Goal: Obtain resource: Download file/media

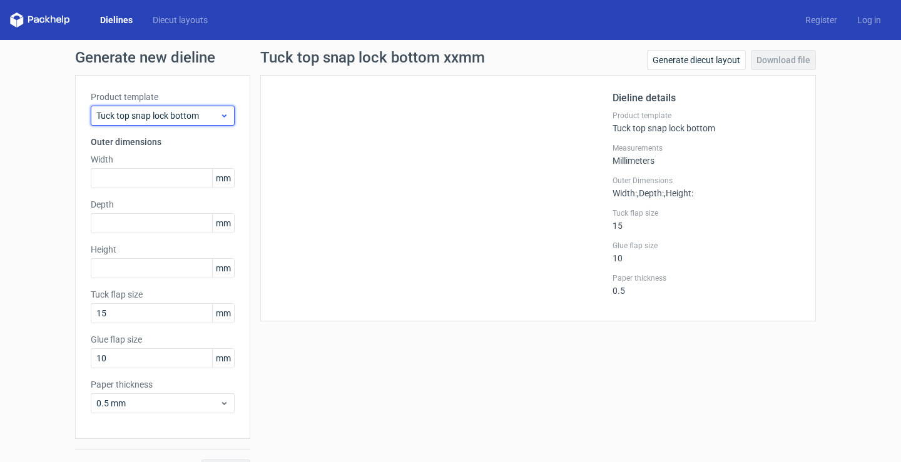
click at [204, 111] on span "Tuck top snap lock bottom" at bounding box center [157, 115] width 123 height 13
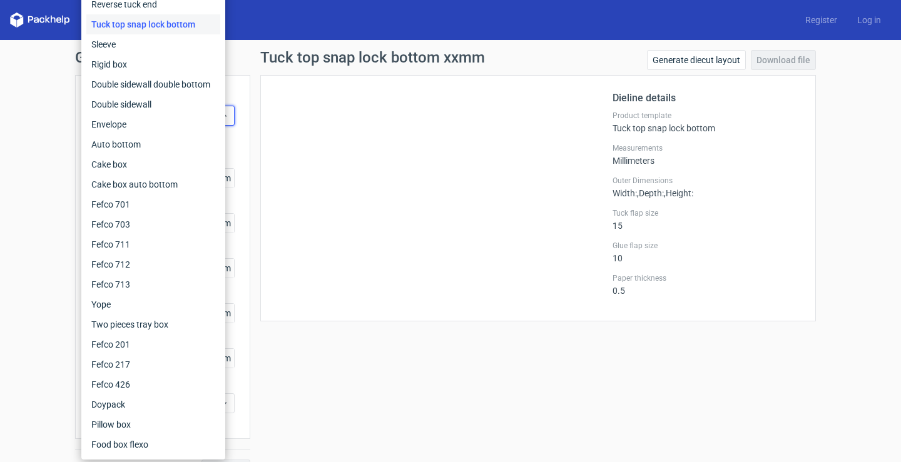
click at [181, 28] on div "Tuck top snap lock bottom" at bounding box center [153, 24] width 134 height 20
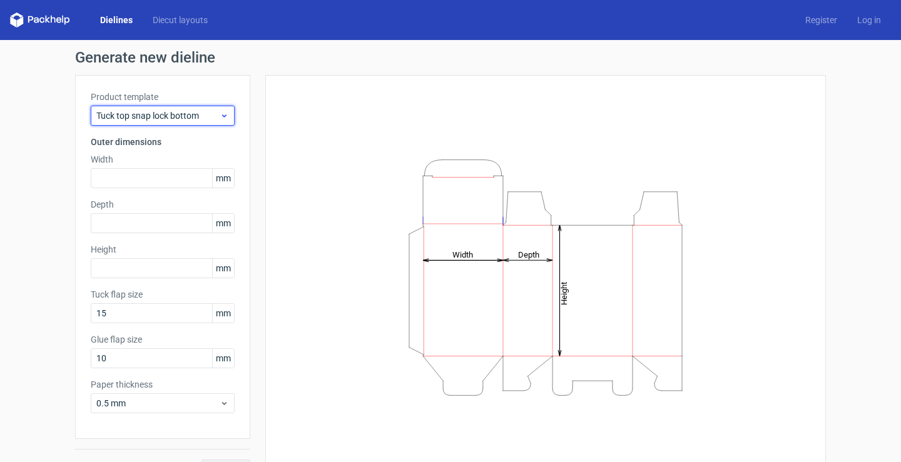
click at [200, 118] on span "Tuck top snap lock bottom" at bounding box center [157, 115] width 123 height 13
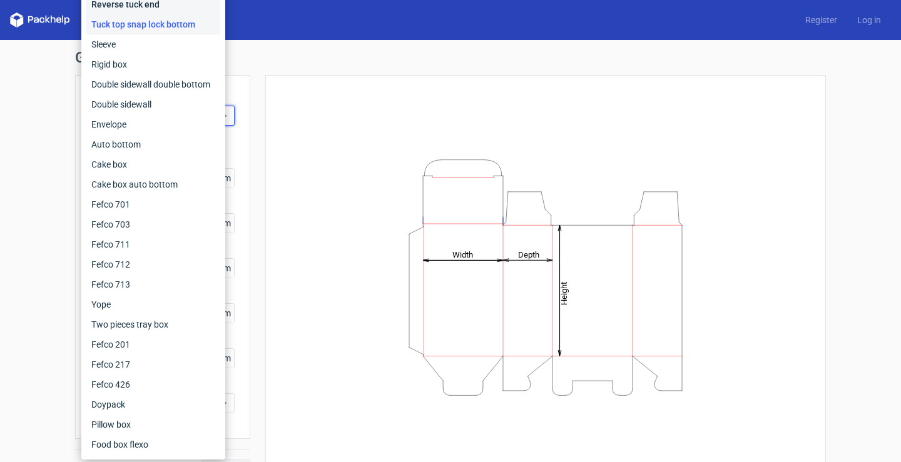
click at [157, 8] on div "Reverse tuck end" at bounding box center [153, 4] width 134 height 20
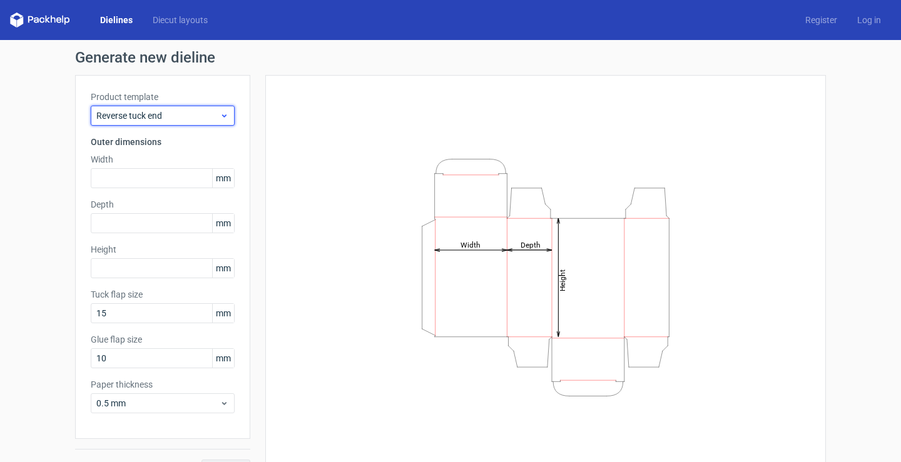
click at [192, 106] on div "Reverse tuck end" at bounding box center [163, 116] width 144 height 20
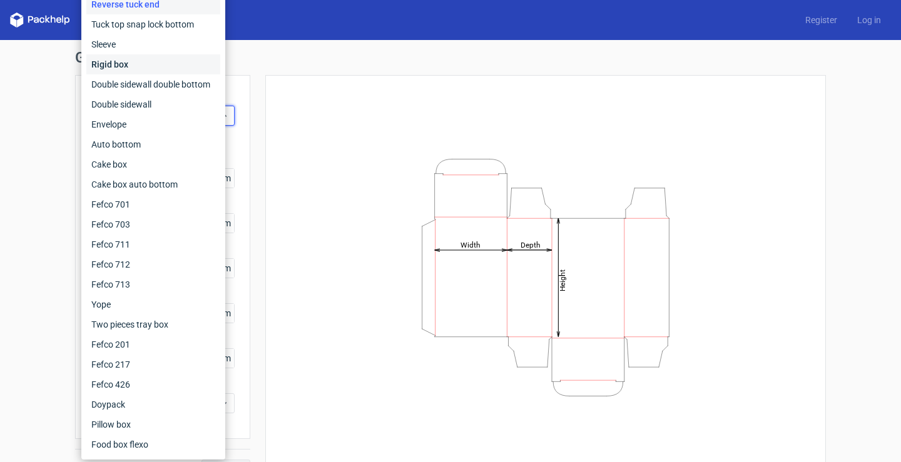
click at [166, 69] on div "Rigid box" at bounding box center [153, 64] width 134 height 20
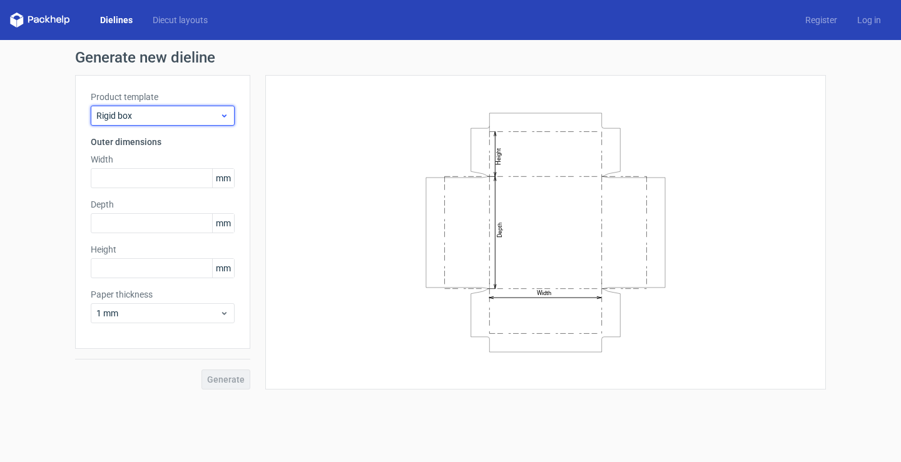
click at [187, 121] on span "Rigid box" at bounding box center [157, 115] width 123 height 13
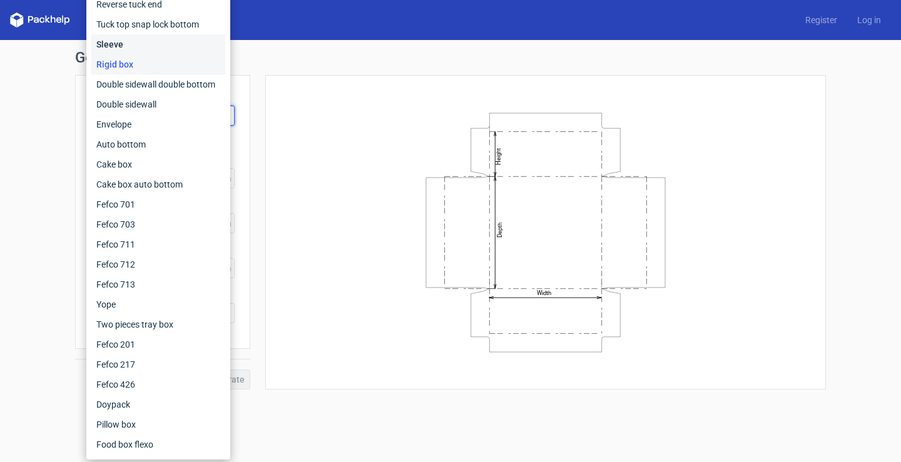
click at [143, 42] on div "Sleeve" at bounding box center [158, 44] width 134 height 20
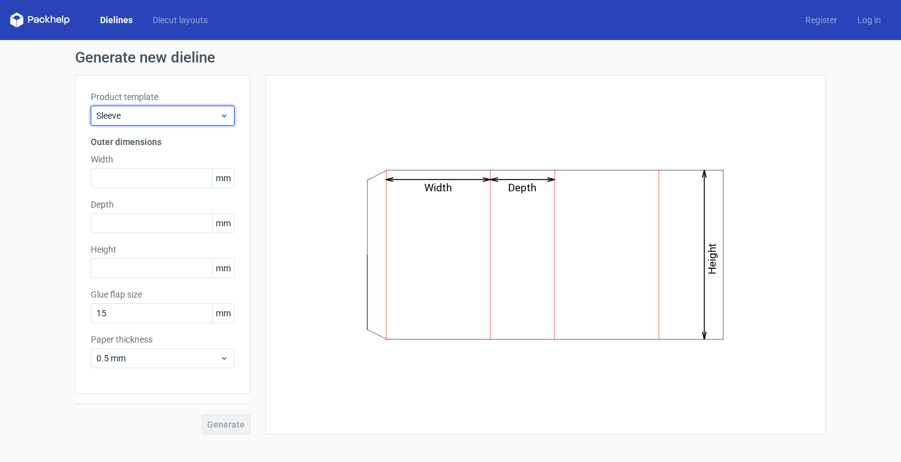
click at [203, 108] on div "Sleeve" at bounding box center [163, 116] width 144 height 20
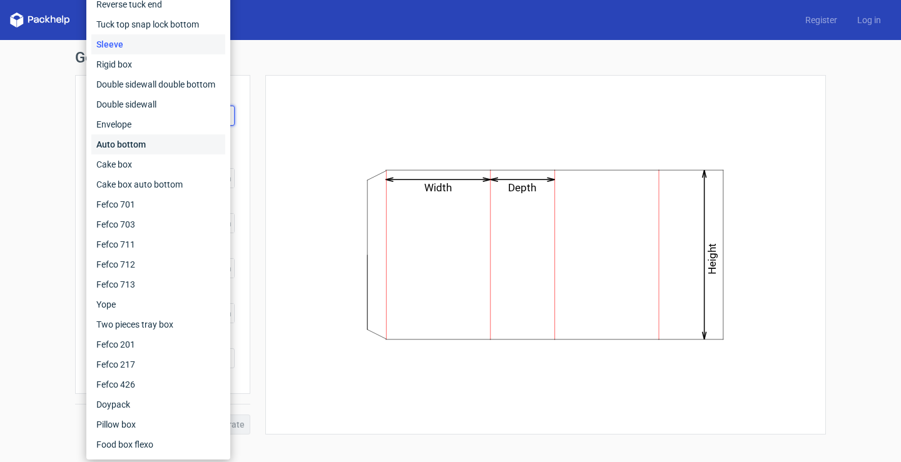
click at [155, 145] on div "Auto bottom" at bounding box center [158, 145] width 134 height 20
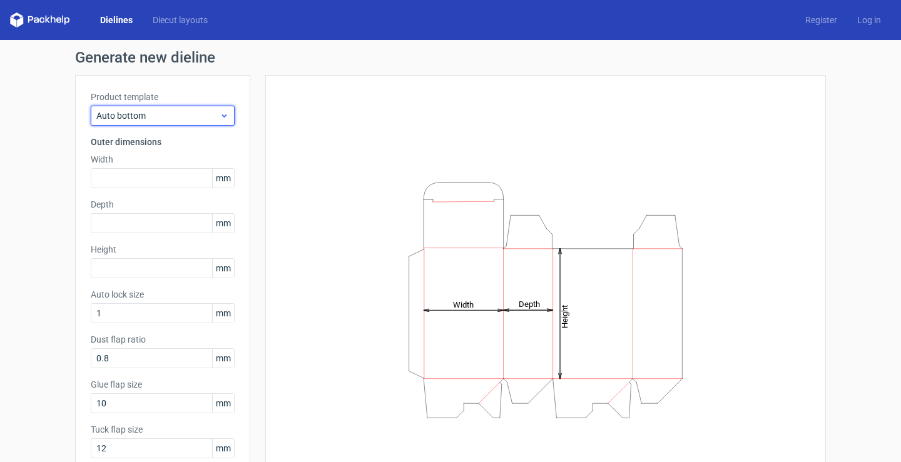
click at [193, 109] on span "Auto bottom" at bounding box center [157, 115] width 123 height 13
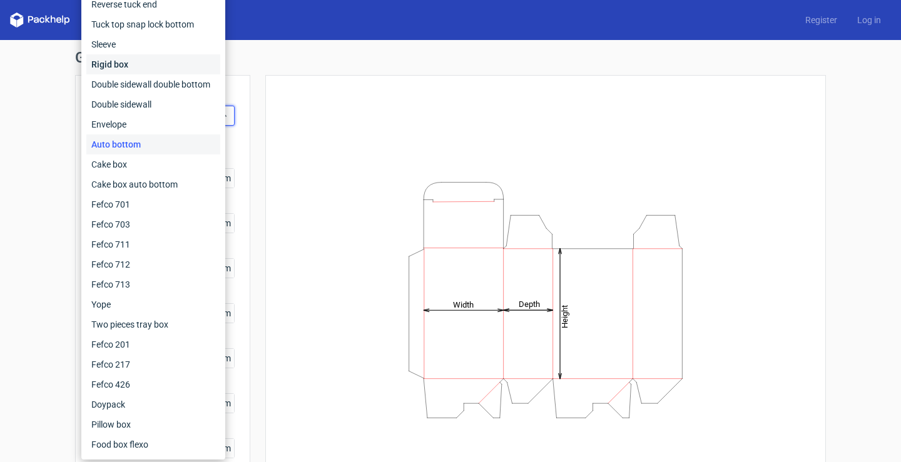
click at [185, 71] on div "Rigid box" at bounding box center [153, 64] width 134 height 20
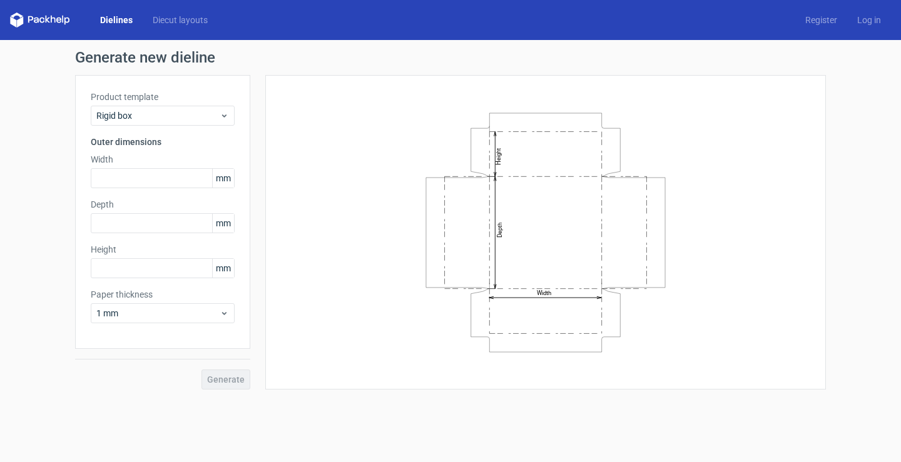
click at [198, 128] on div "Product template Rigid box Outer dimensions Width mm Depth mm Height mm Paper t…" at bounding box center [162, 212] width 175 height 274
click at [199, 120] on span "Rigid box" at bounding box center [157, 115] width 123 height 13
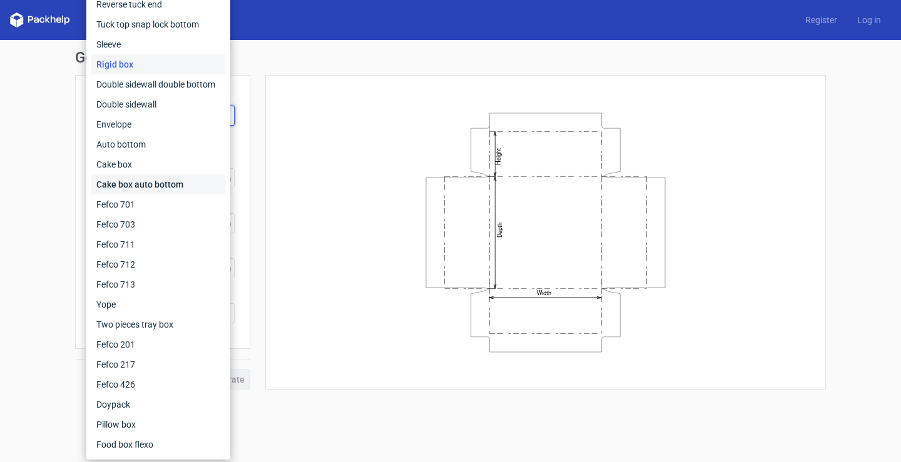
click at [166, 180] on div "Cake box auto bottom" at bounding box center [158, 185] width 134 height 20
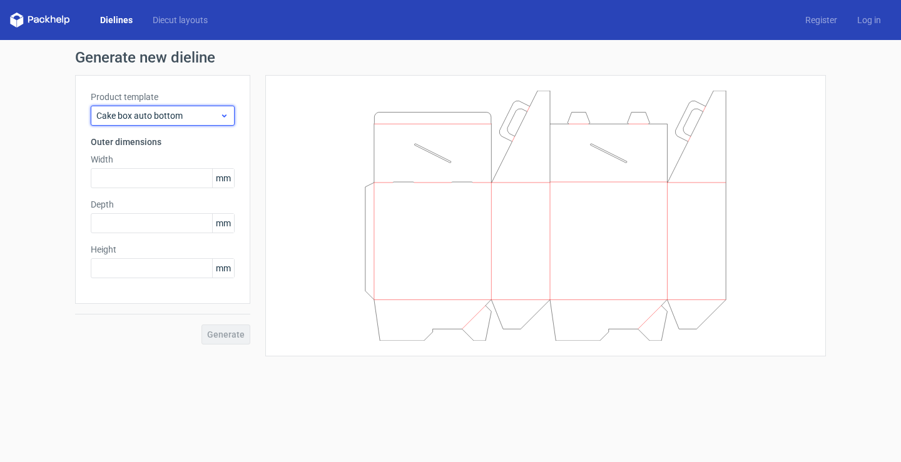
click at [198, 119] on span "Cake box auto bottom" at bounding box center [157, 115] width 123 height 13
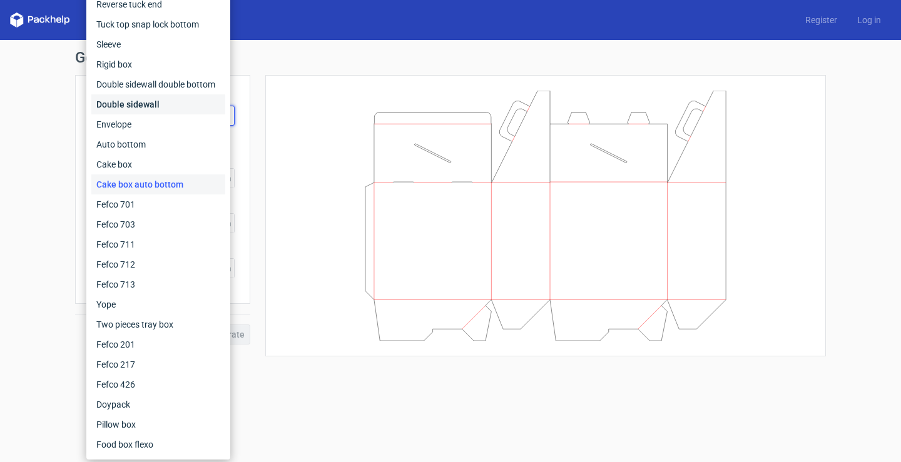
click at [176, 107] on div "Double sidewall" at bounding box center [158, 104] width 134 height 20
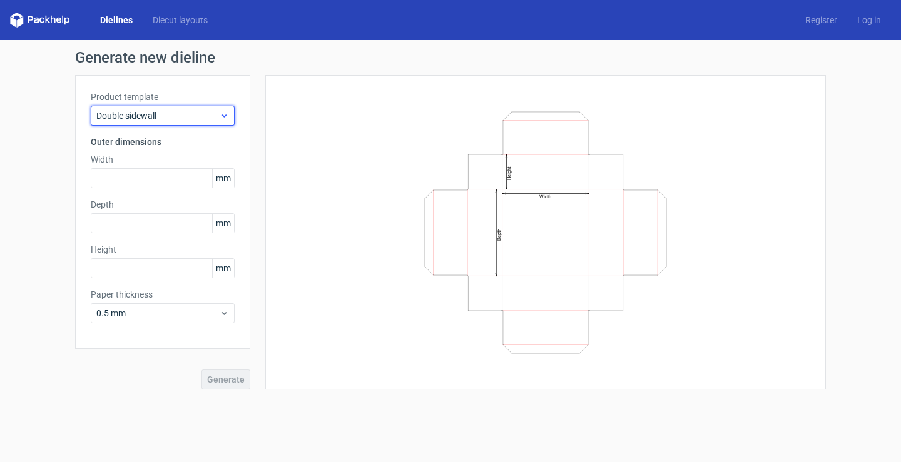
click at [190, 119] on span "Double sidewall" at bounding box center [157, 115] width 123 height 13
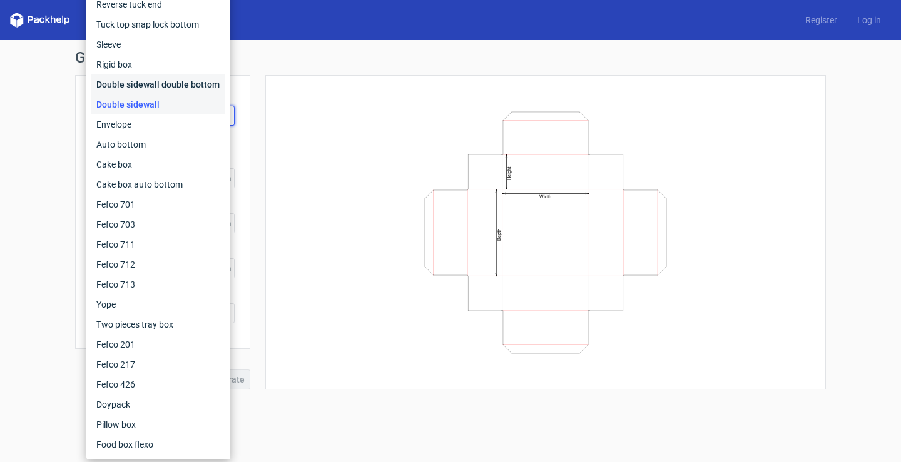
drag, startPoint x: 175, startPoint y: 87, endPoint x: 178, endPoint y: 118, distance: 31.5
click at [174, 87] on div "Double sidewall double bottom" at bounding box center [158, 84] width 134 height 20
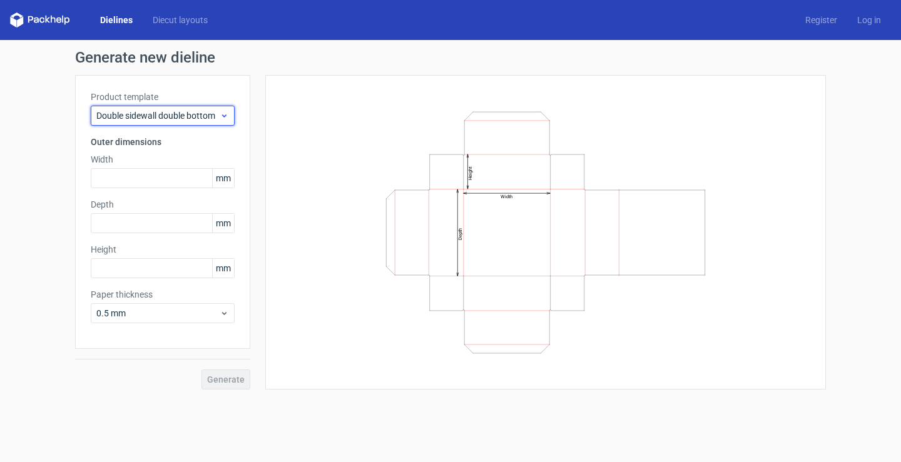
click at [186, 114] on span "Double sidewall double bottom" at bounding box center [157, 115] width 123 height 13
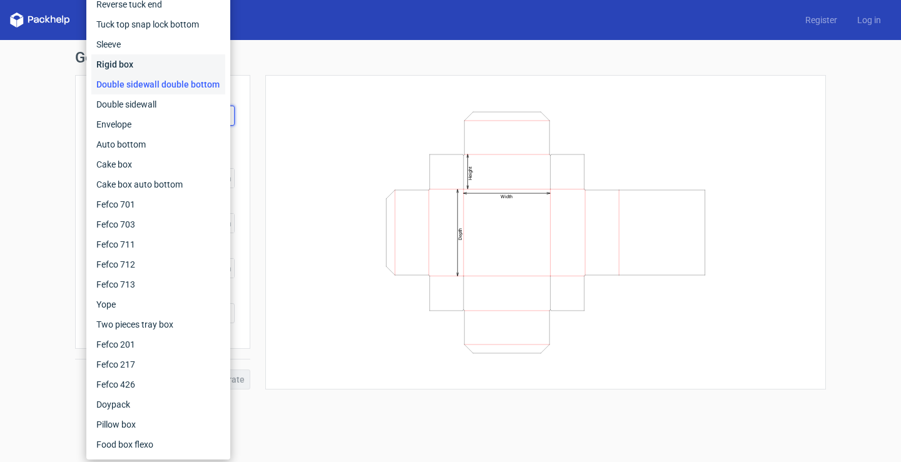
click at [149, 73] on div "Rigid box" at bounding box center [158, 64] width 134 height 20
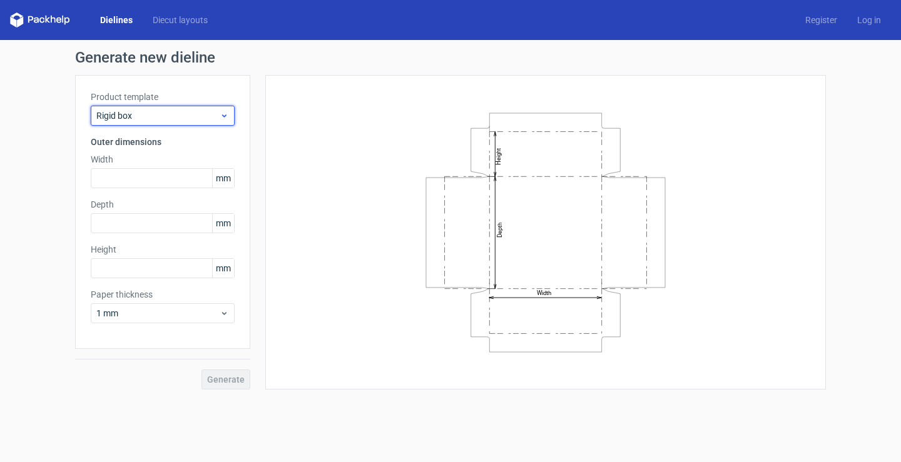
click at [179, 112] on span "Rigid box" at bounding box center [157, 115] width 123 height 13
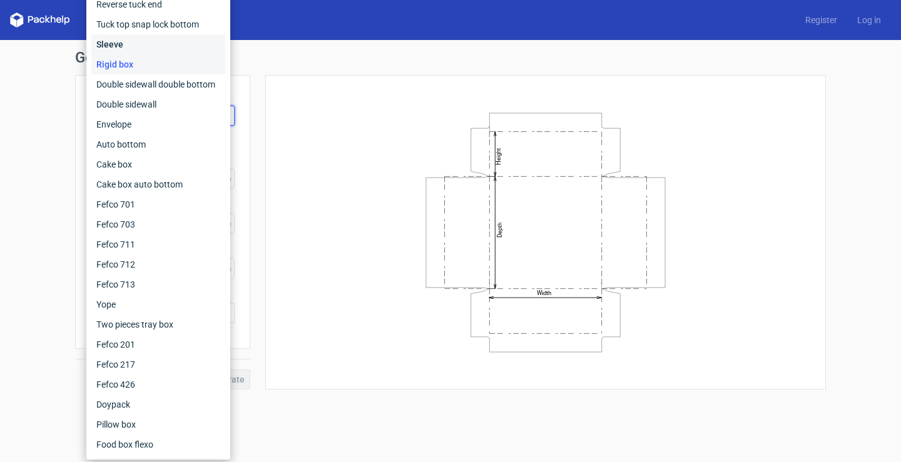
click at [140, 47] on div "Sleeve" at bounding box center [158, 44] width 134 height 20
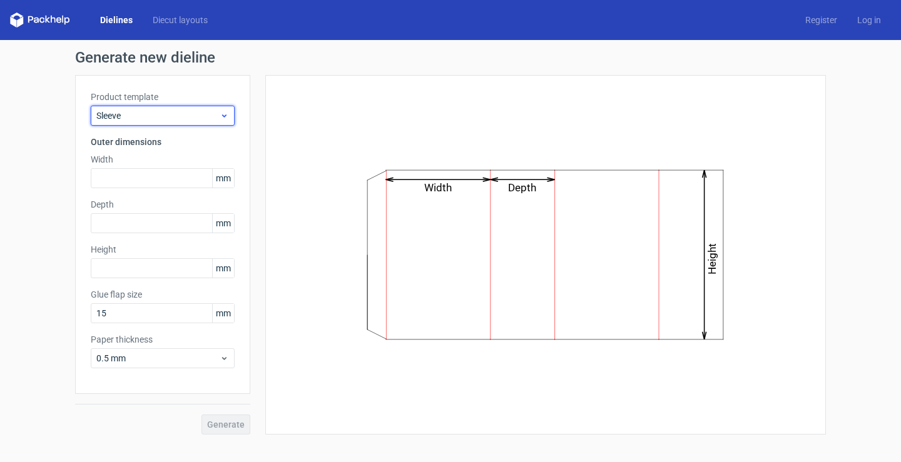
click at [176, 108] on div "Sleeve" at bounding box center [163, 116] width 144 height 20
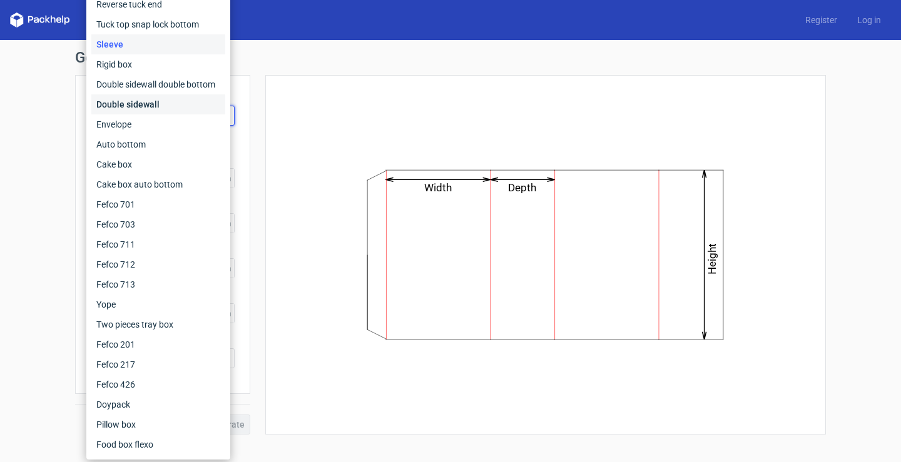
click at [144, 105] on div "Double sidewall" at bounding box center [158, 104] width 134 height 20
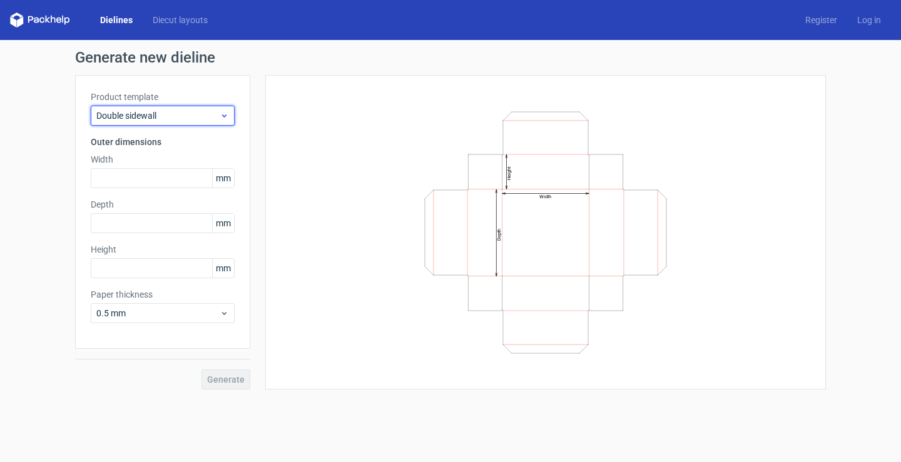
click at [180, 116] on span "Double sidewall" at bounding box center [157, 115] width 123 height 13
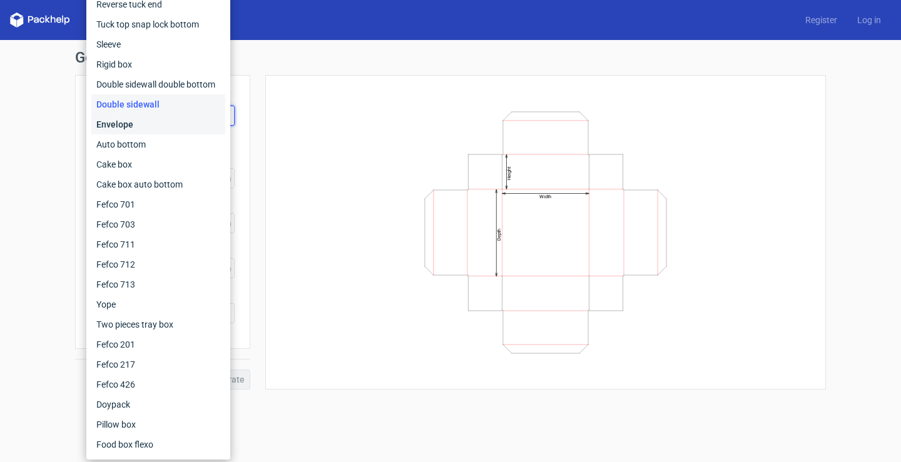
click at [140, 127] on div "Envelope" at bounding box center [158, 124] width 134 height 20
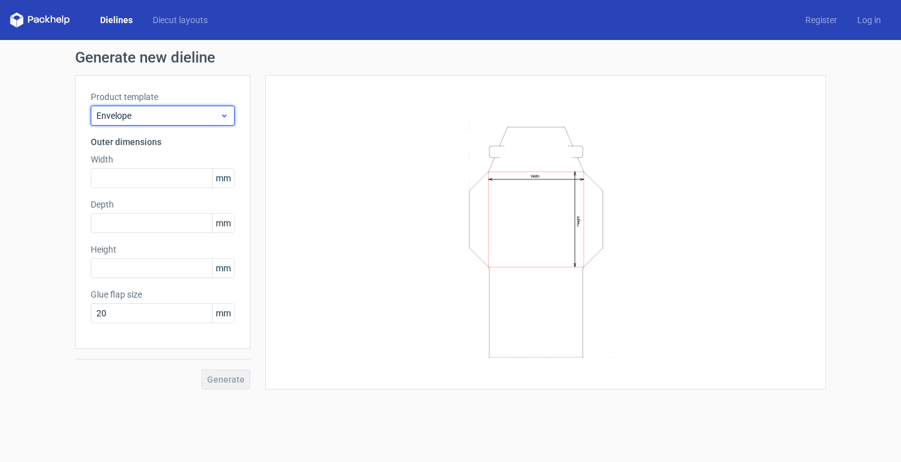
click at [175, 114] on span "Envelope" at bounding box center [157, 115] width 123 height 13
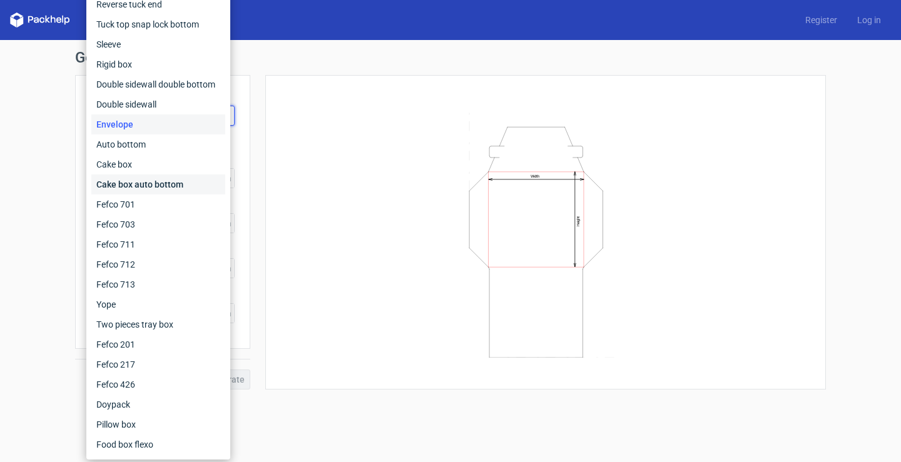
click at [155, 183] on div "Cake box auto bottom" at bounding box center [158, 185] width 134 height 20
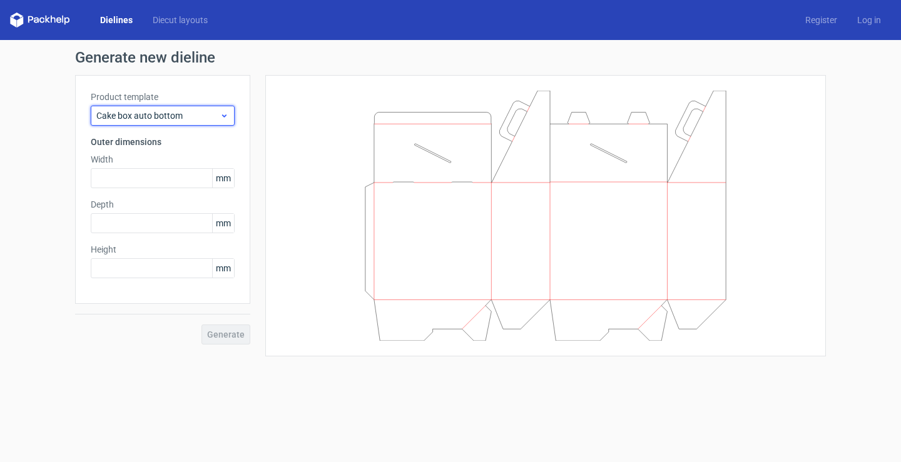
click at [196, 114] on span "Cake box auto bottom" at bounding box center [157, 115] width 123 height 13
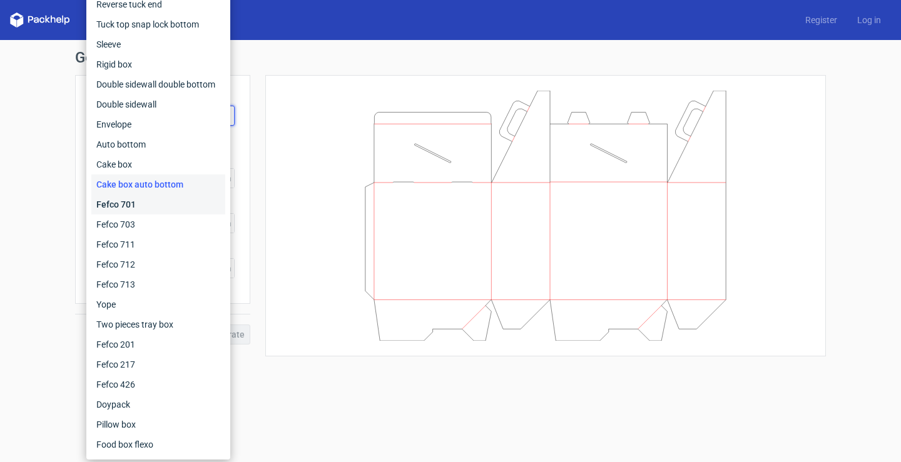
click at [145, 202] on div "Fefco 701" at bounding box center [158, 205] width 134 height 20
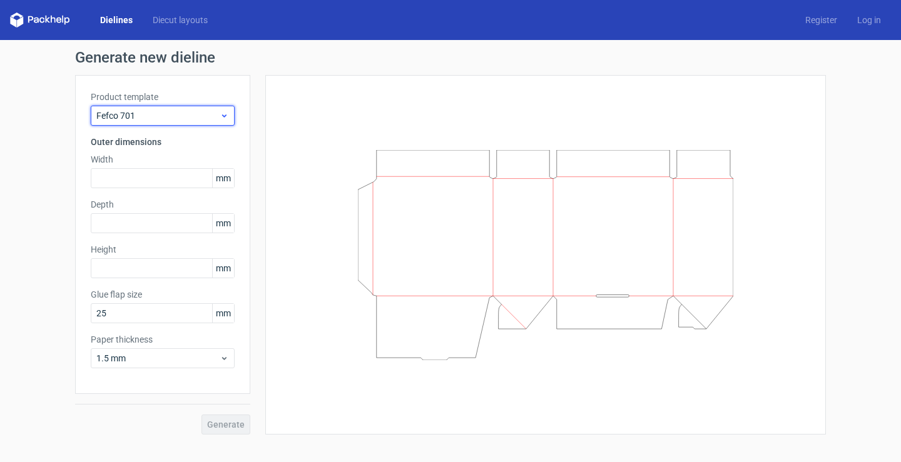
click at [194, 115] on span "Fefco 701" at bounding box center [157, 115] width 123 height 13
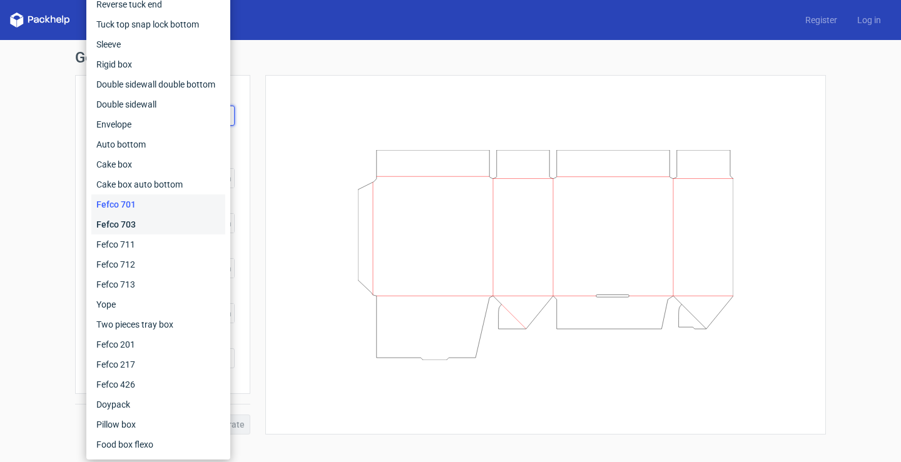
click at [151, 219] on div "Fefco 703" at bounding box center [158, 225] width 134 height 20
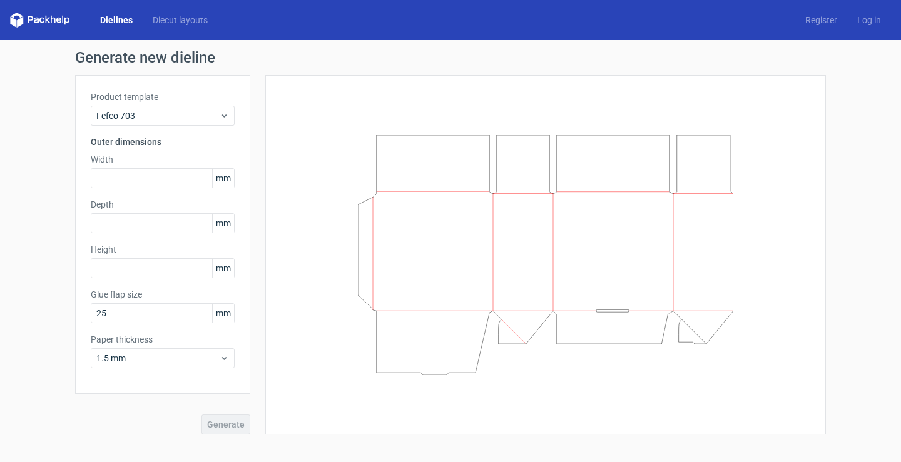
click at [183, 101] on label "Product template" at bounding box center [163, 97] width 144 height 13
click at [184, 106] on div "Fefco 703" at bounding box center [163, 116] width 144 height 20
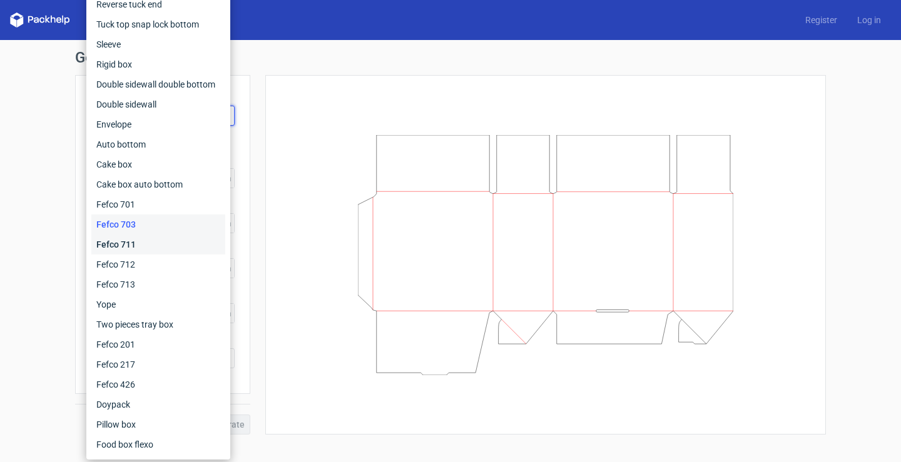
click at [135, 246] on div "Fefco 711" at bounding box center [158, 245] width 134 height 20
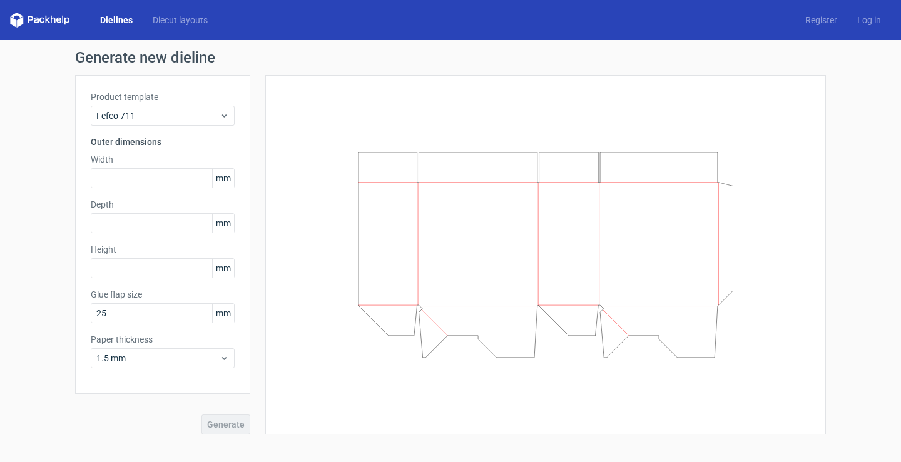
click at [181, 167] on div "Width mm" at bounding box center [163, 170] width 144 height 35
click at [180, 175] on input "text" at bounding box center [163, 178] width 144 height 20
click at [164, 120] on span "Fefco 711" at bounding box center [157, 115] width 123 height 13
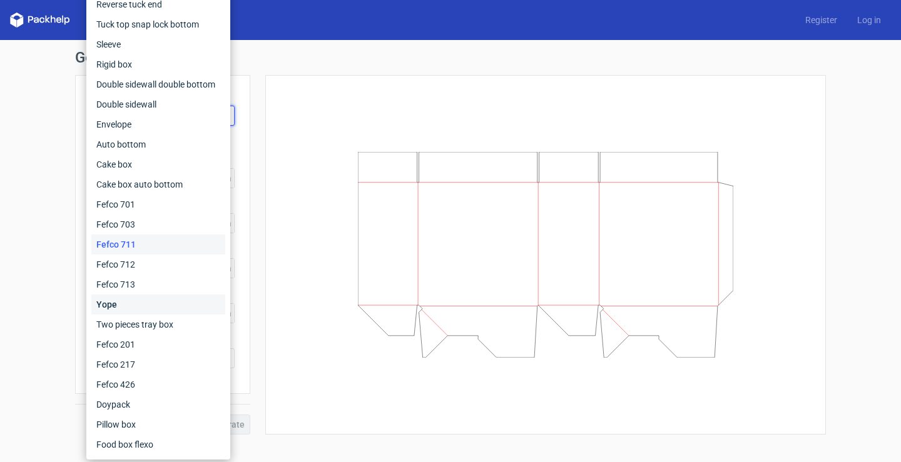
click at [136, 303] on div "Yope" at bounding box center [158, 305] width 134 height 20
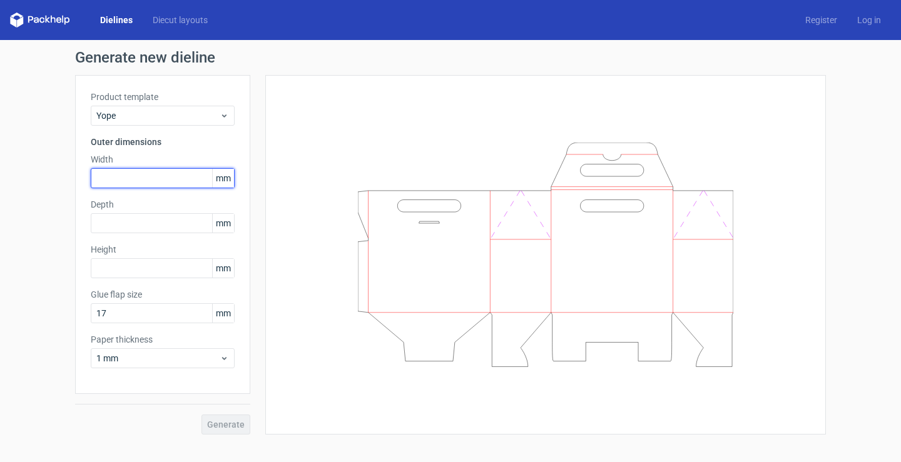
click at [185, 182] on input "text" at bounding box center [163, 178] width 144 height 20
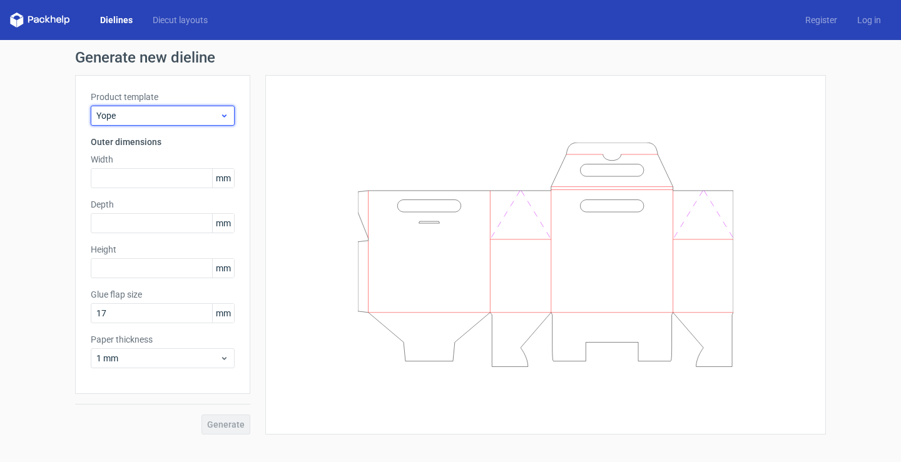
click at [211, 111] on span "Yope" at bounding box center [157, 115] width 123 height 13
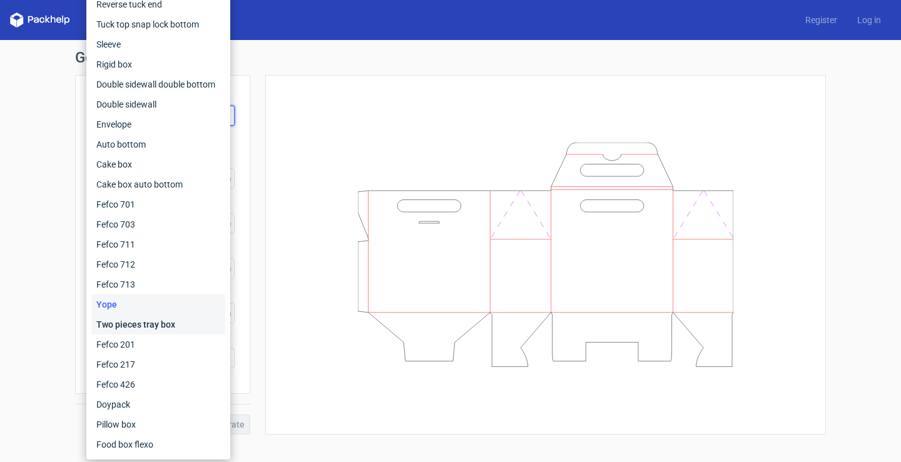
click at [179, 322] on div "Two pieces tray box" at bounding box center [158, 325] width 134 height 20
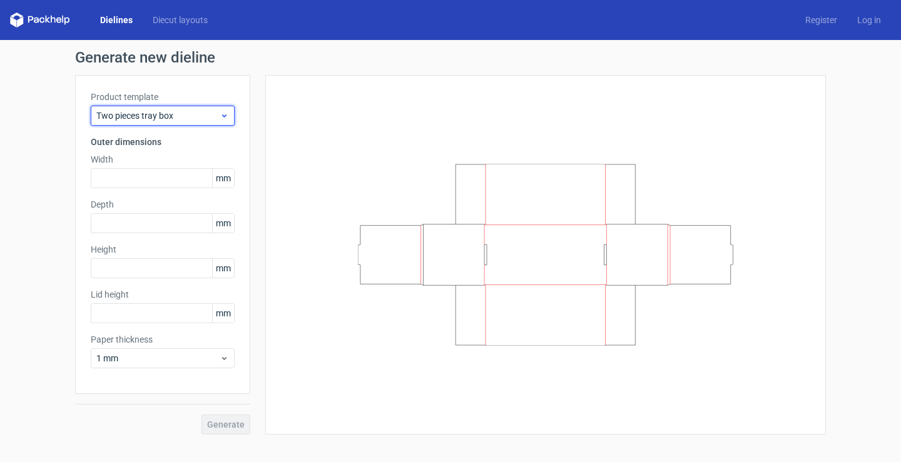
click at [202, 114] on span "Two pieces tray box" at bounding box center [157, 115] width 123 height 13
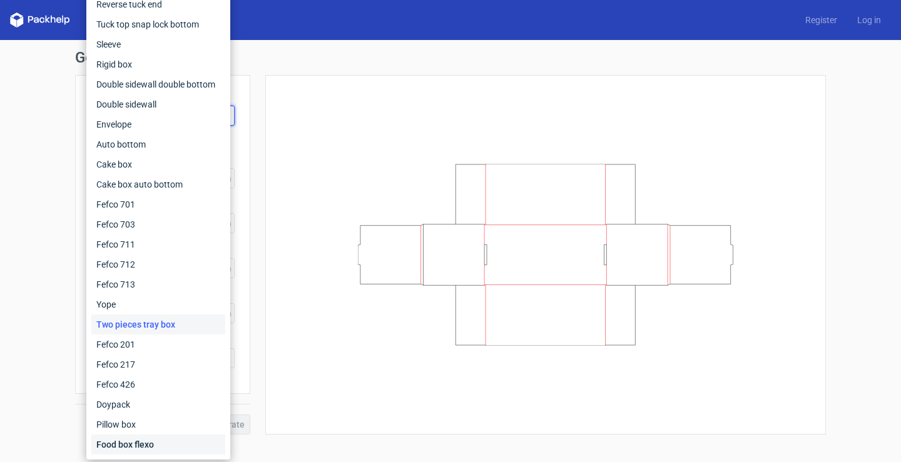
click at [145, 440] on div "Food box flexo" at bounding box center [158, 445] width 134 height 20
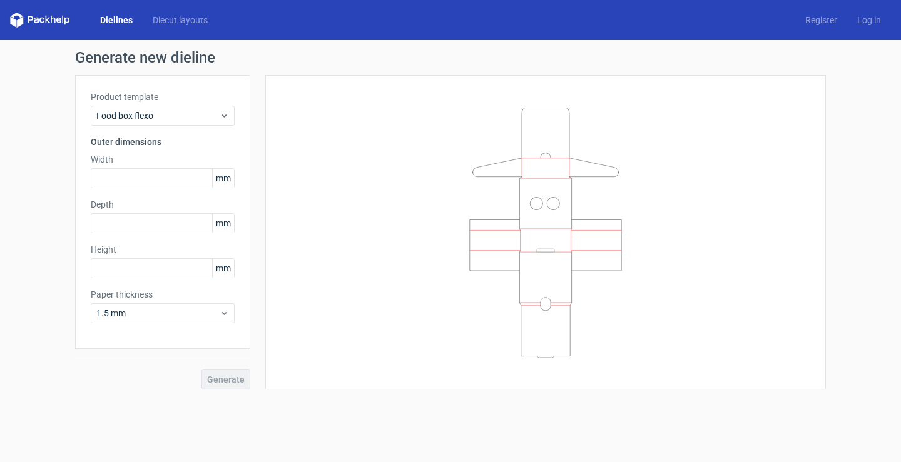
click at [213, 126] on div "Product template Food box flexo Outer dimensions Width mm Depth mm Height mm Pa…" at bounding box center [162, 212] width 175 height 274
click at [213, 123] on div "Food box flexo" at bounding box center [163, 116] width 144 height 20
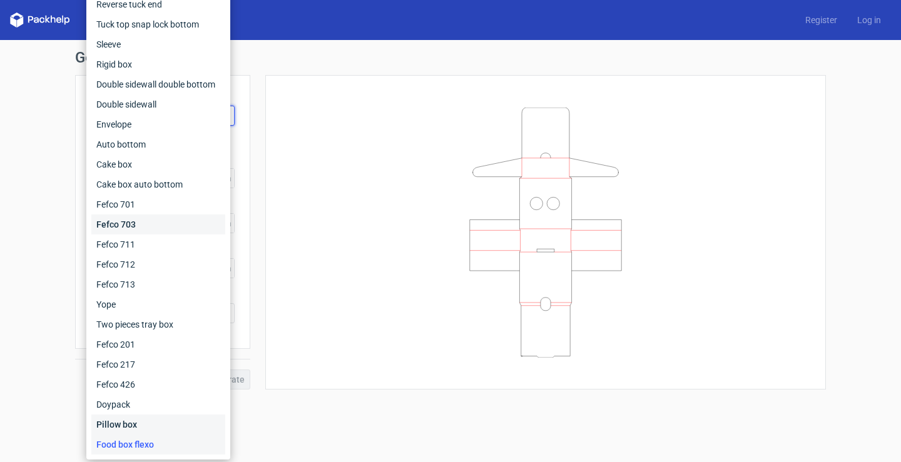
drag, startPoint x: 129, startPoint y: 419, endPoint x: 153, endPoint y: 225, distance: 196.1
click at [129, 414] on div "Fefco 427 Reverse tuck end Tuck top snap lock bottom Sleeve Rigid box Double si…" at bounding box center [158, 214] width 134 height 480
click at [129, 421] on div "Pillow box" at bounding box center [158, 425] width 134 height 20
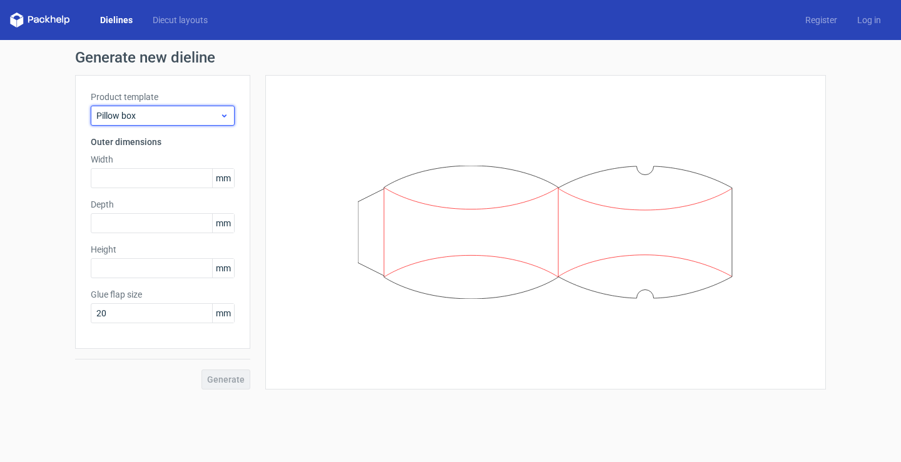
click at [208, 110] on span "Pillow box" at bounding box center [157, 115] width 123 height 13
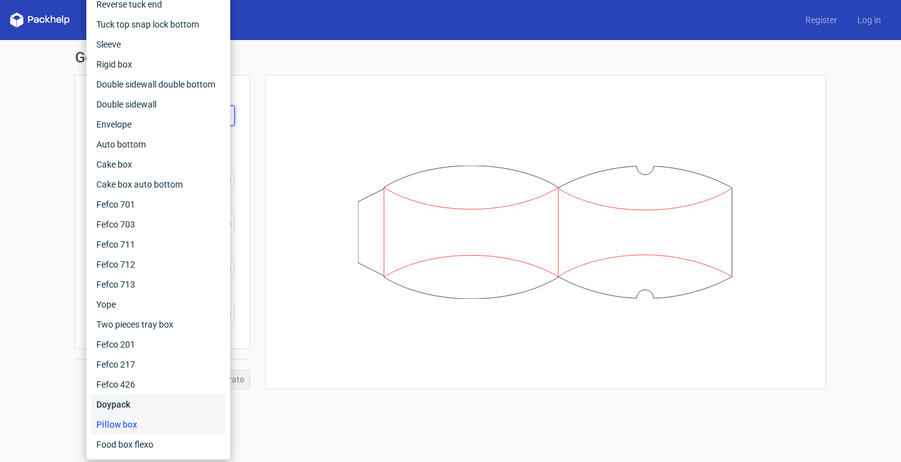
click at [126, 402] on div "Doypack" at bounding box center [158, 405] width 134 height 20
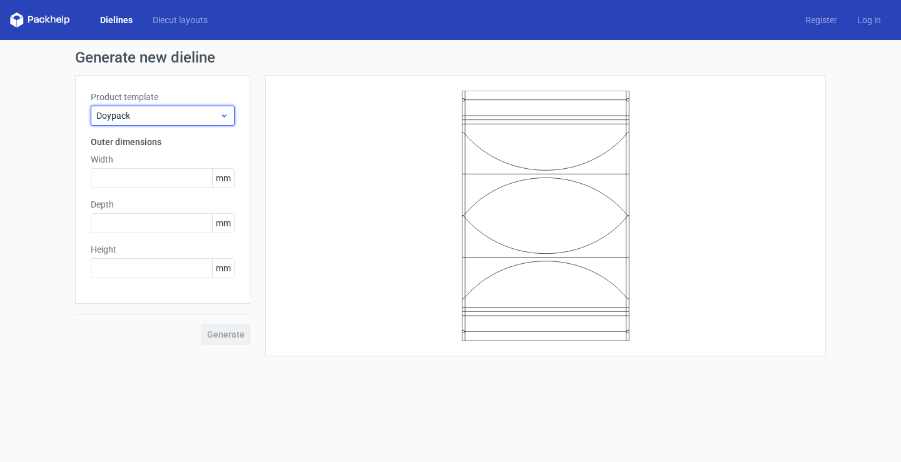
click at [198, 116] on span "Doypack" at bounding box center [157, 115] width 123 height 13
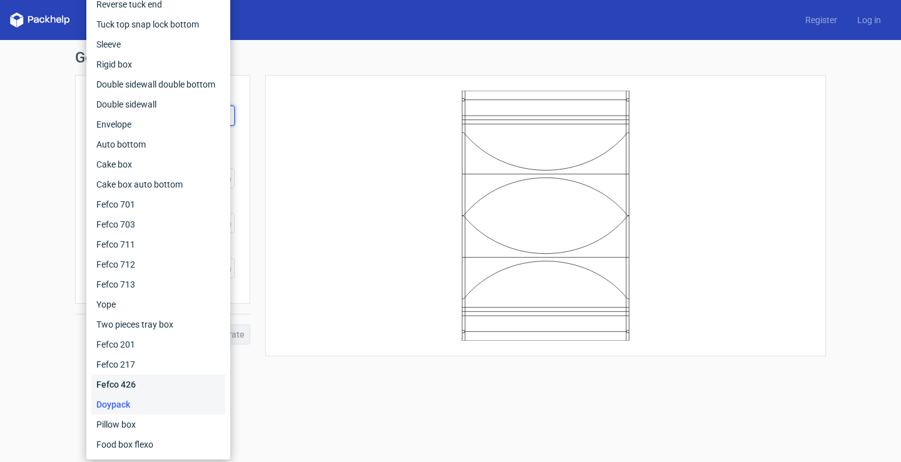
click at [130, 383] on div "Fefco 426" at bounding box center [158, 385] width 134 height 20
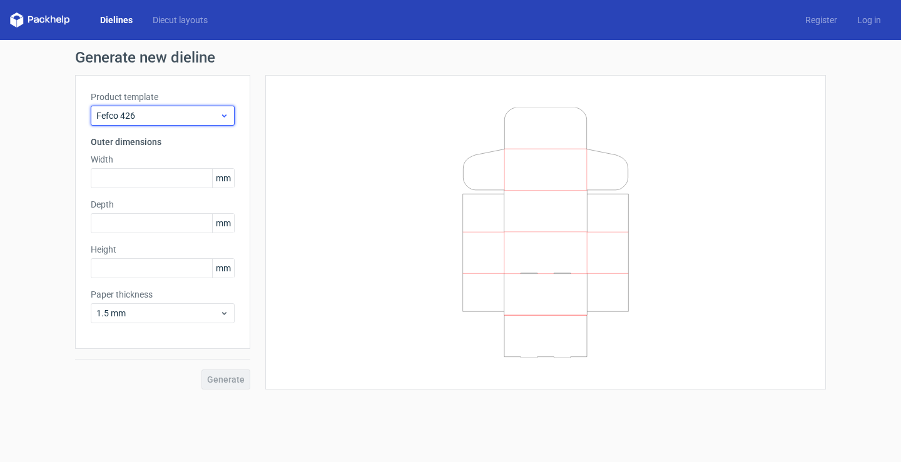
click at [199, 113] on span "Fefco 426" at bounding box center [157, 115] width 123 height 13
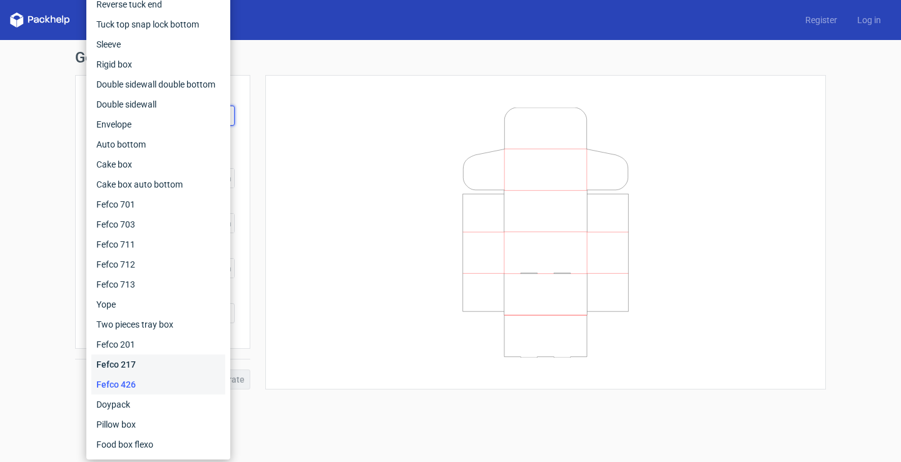
drag, startPoint x: 138, startPoint y: 365, endPoint x: 161, endPoint y: 329, distance: 42.9
click at [138, 365] on div "Fefco 217" at bounding box center [158, 365] width 134 height 20
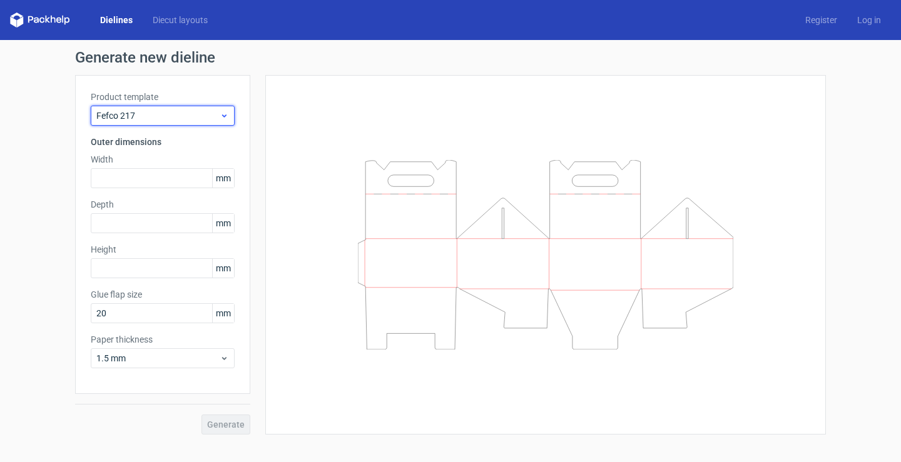
click at [211, 117] on span "Fefco 217" at bounding box center [157, 115] width 123 height 13
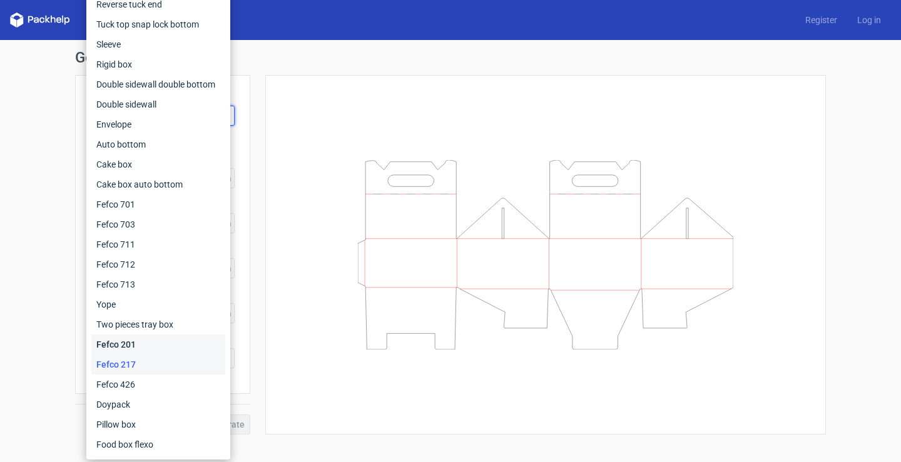
click at [156, 344] on div "Fefco 201" at bounding box center [158, 345] width 134 height 20
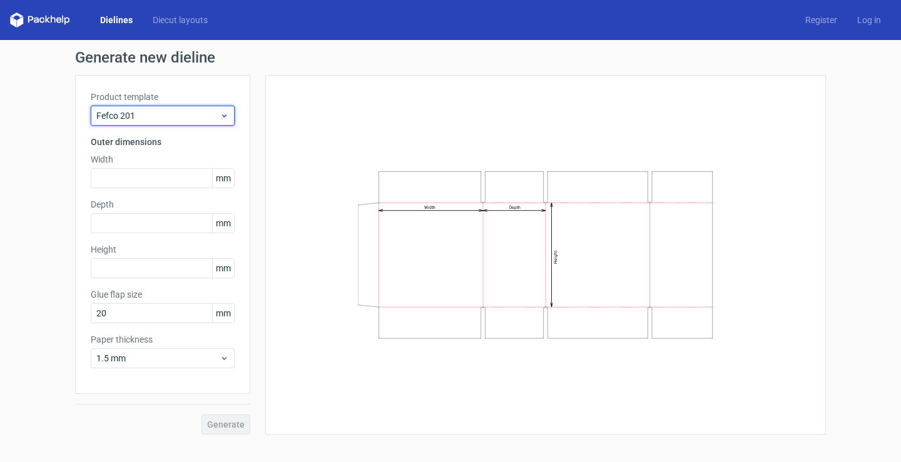
click at [226, 111] on icon at bounding box center [224, 116] width 9 height 10
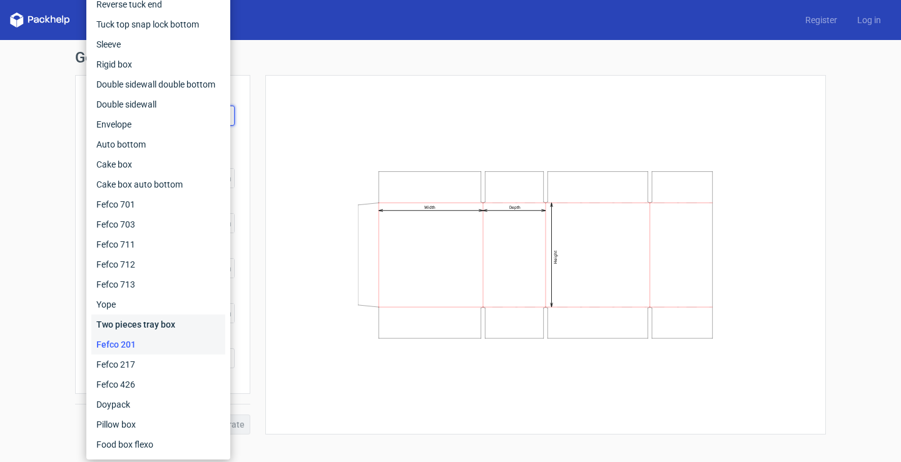
click at [163, 317] on div "Two pieces tray box" at bounding box center [158, 325] width 134 height 20
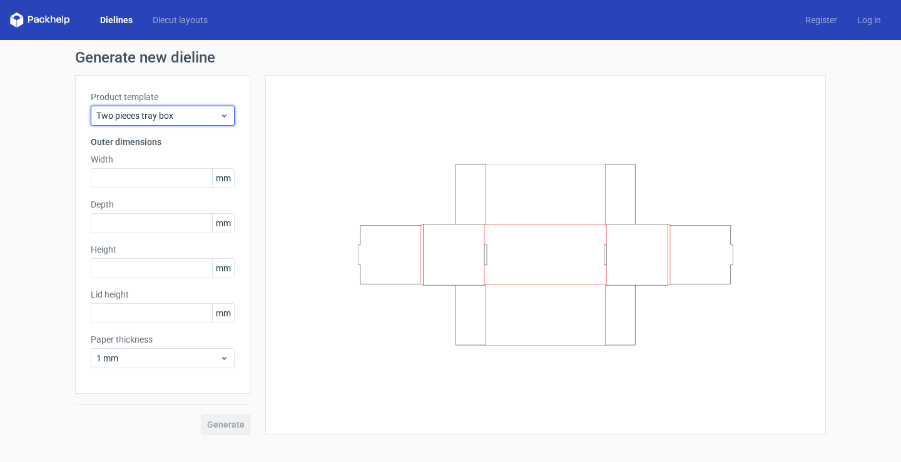
click at [219, 118] on div "Two pieces tray box" at bounding box center [163, 116] width 144 height 20
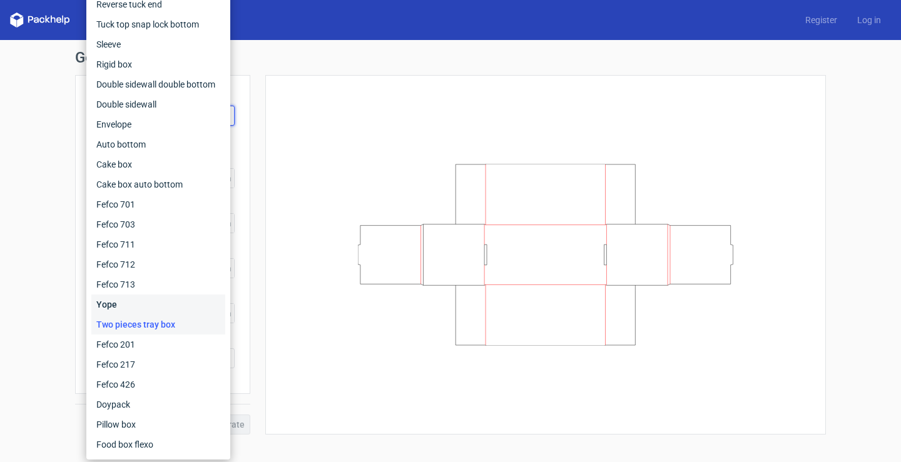
click at [145, 303] on div "Yope" at bounding box center [158, 305] width 134 height 20
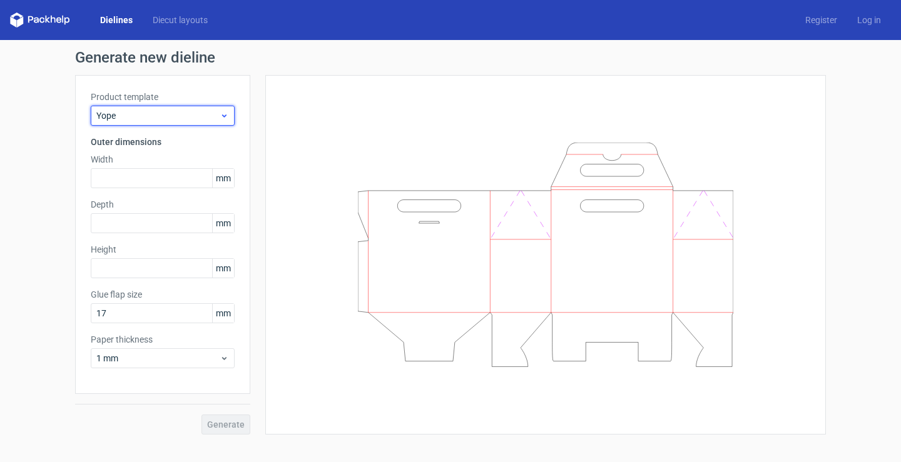
click at [194, 124] on div "Yope" at bounding box center [163, 116] width 144 height 20
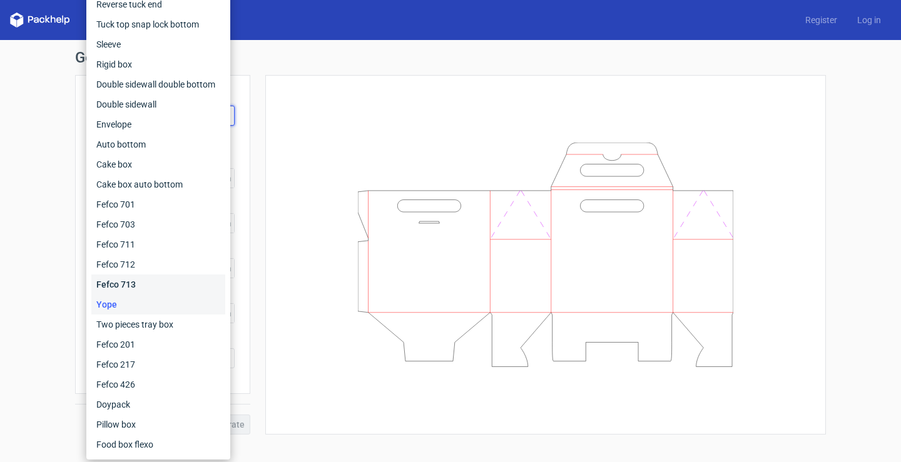
click at [143, 281] on div "Fefco 713" at bounding box center [158, 285] width 134 height 20
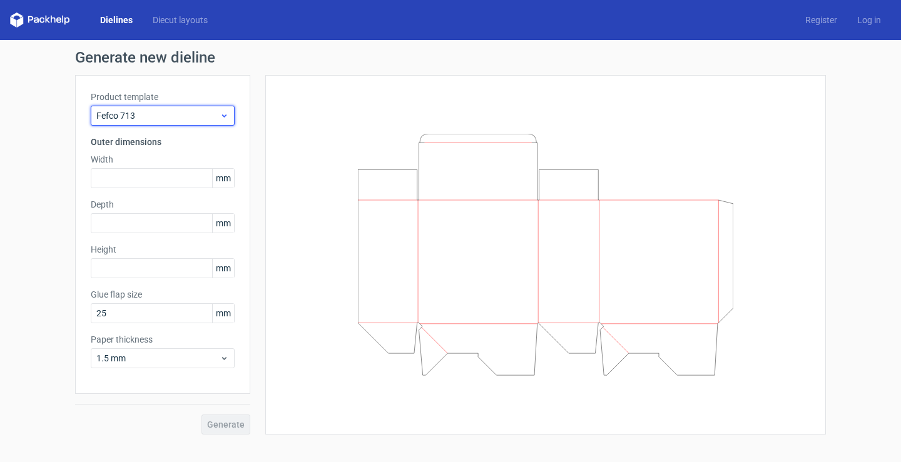
click at [183, 121] on span "Fefco 713" at bounding box center [157, 115] width 123 height 13
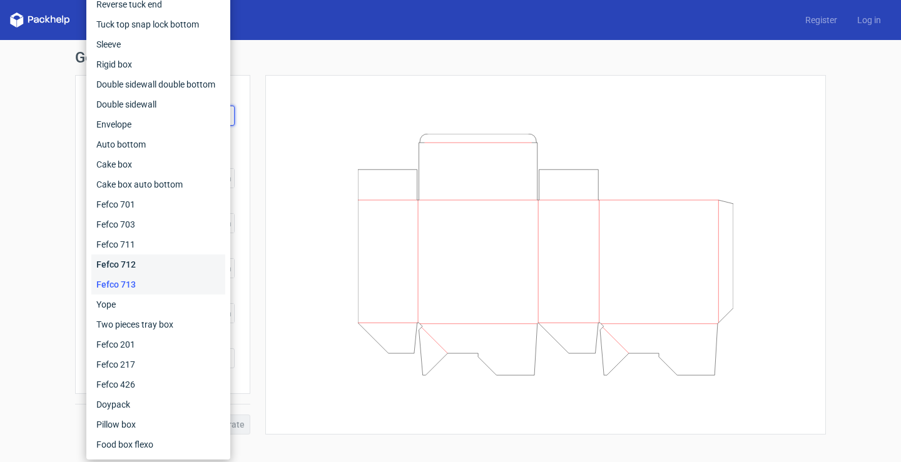
click at [143, 261] on div "Fefco 712" at bounding box center [158, 265] width 134 height 20
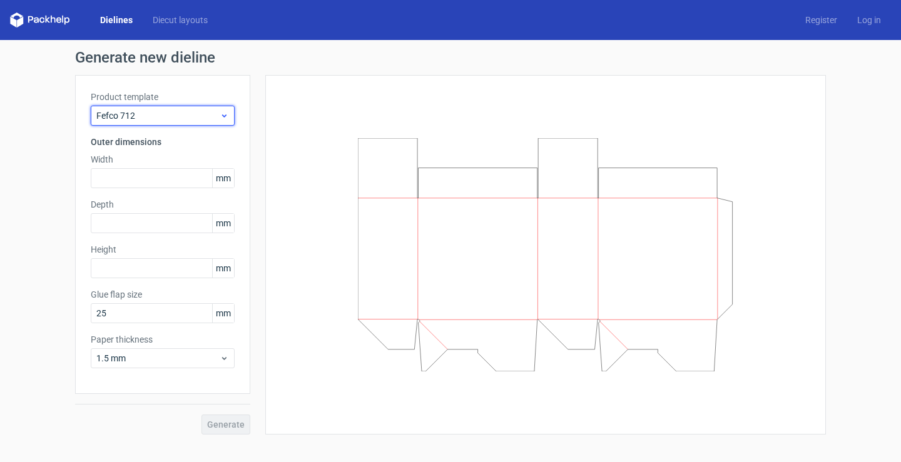
click at [199, 108] on div "Fefco 712" at bounding box center [163, 116] width 144 height 20
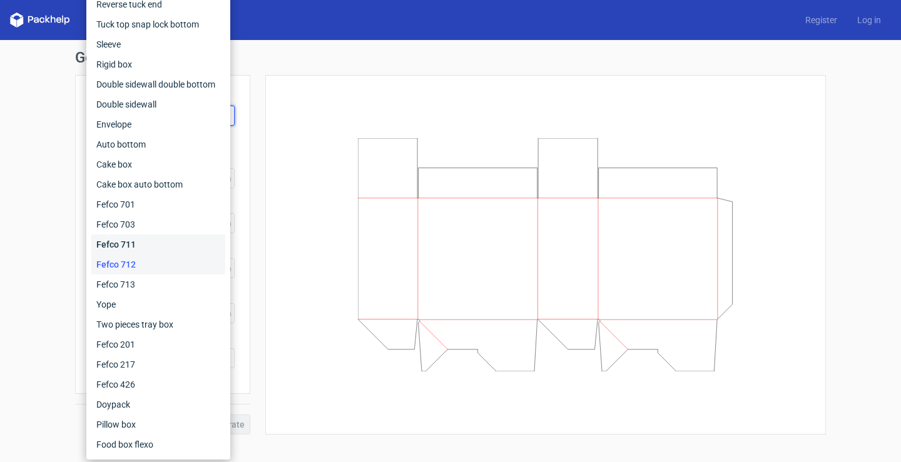
click at [135, 240] on div "Fefco 711" at bounding box center [158, 245] width 134 height 20
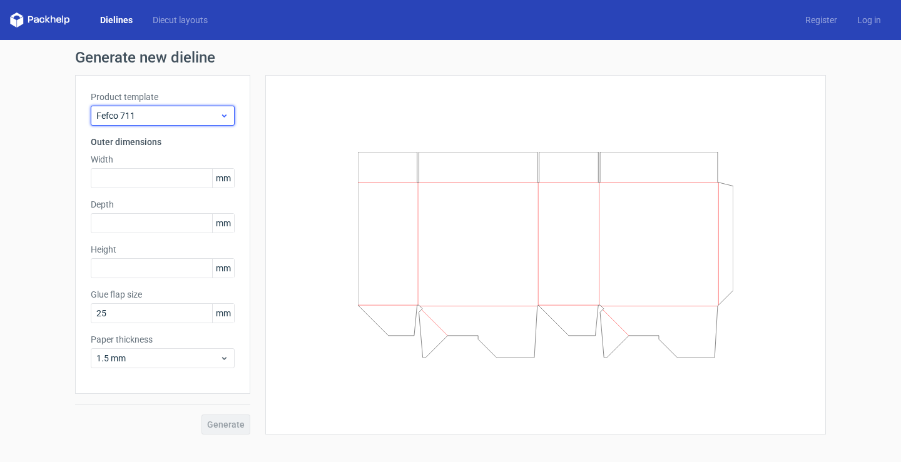
click at [179, 112] on span "Fefco 711" at bounding box center [157, 115] width 123 height 13
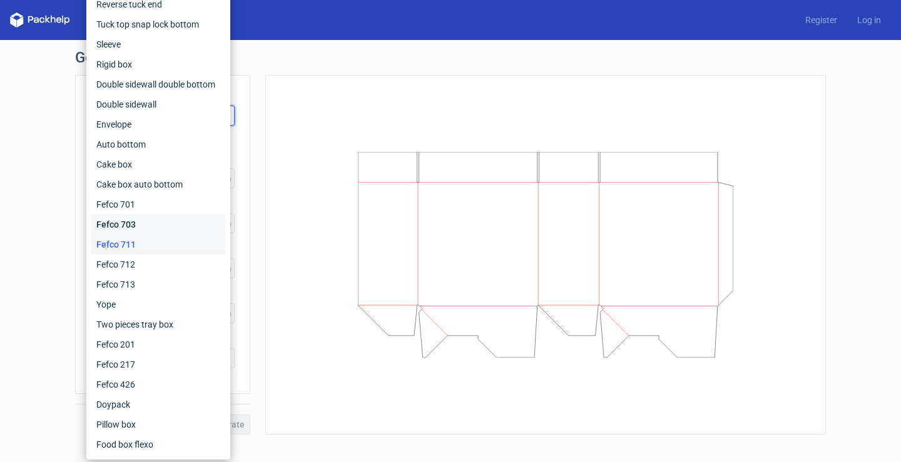
click at [138, 224] on div "Fefco 703" at bounding box center [158, 225] width 134 height 20
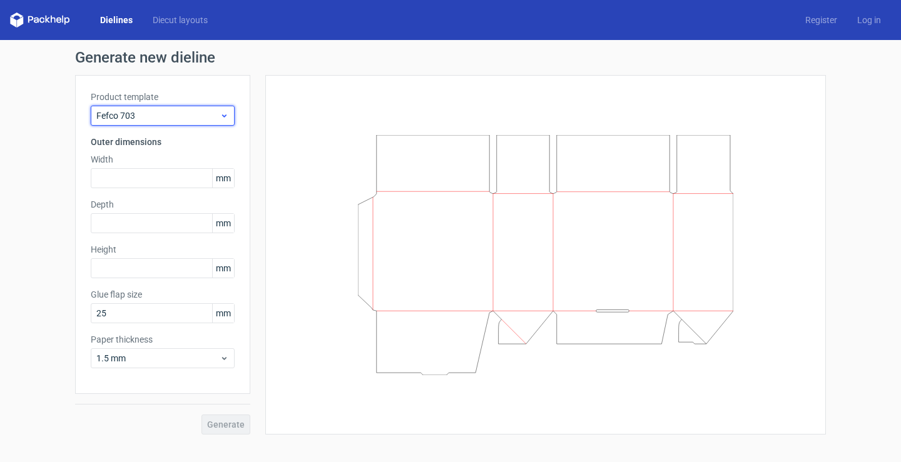
click at [190, 111] on span "Fefco 703" at bounding box center [157, 115] width 123 height 13
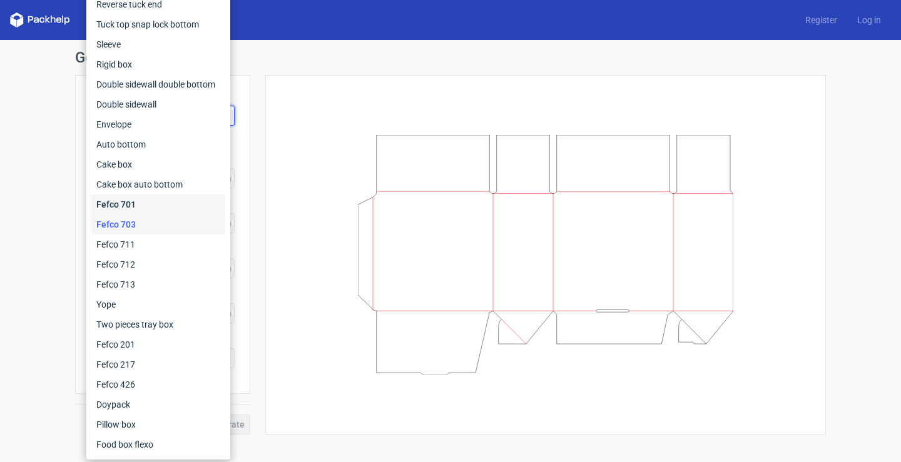
click at [139, 208] on div "Fefco 701" at bounding box center [158, 205] width 134 height 20
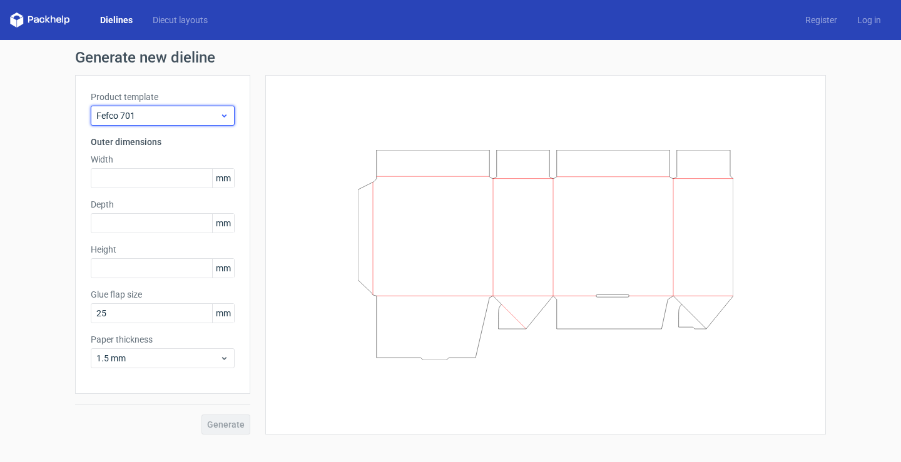
click at [187, 113] on span "Fefco 701" at bounding box center [157, 115] width 123 height 13
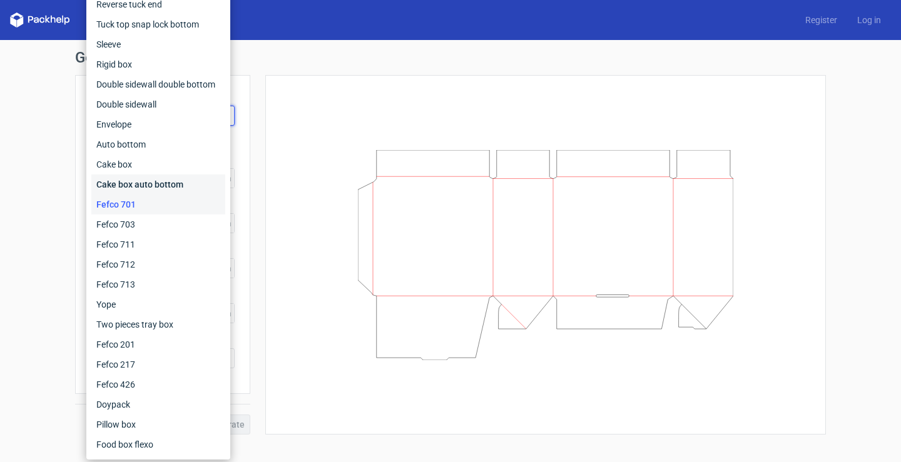
click at [140, 184] on div "Cake box auto bottom" at bounding box center [158, 185] width 134 height 20
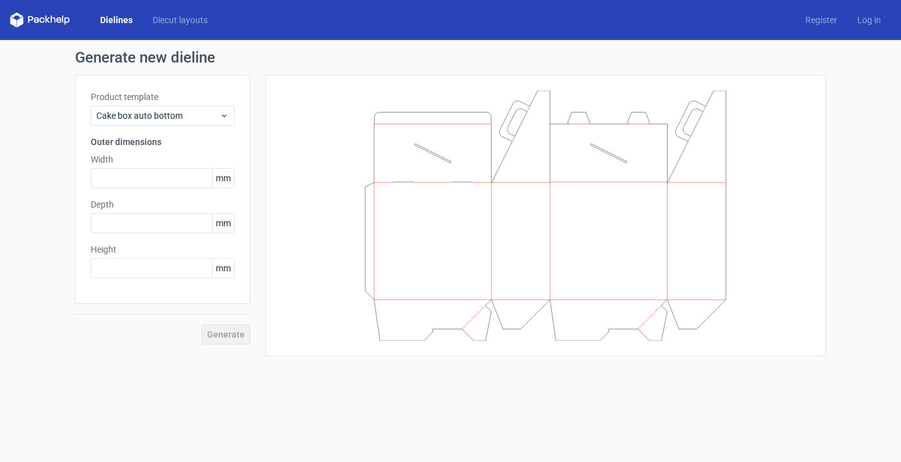
click at [211, 103] on label "Product template" at bounding box center [163, 97] width 144 height 13
click at [203, 110] on span "Cake box auto bottom" at bounding box center [157, 115] width 123 height 13
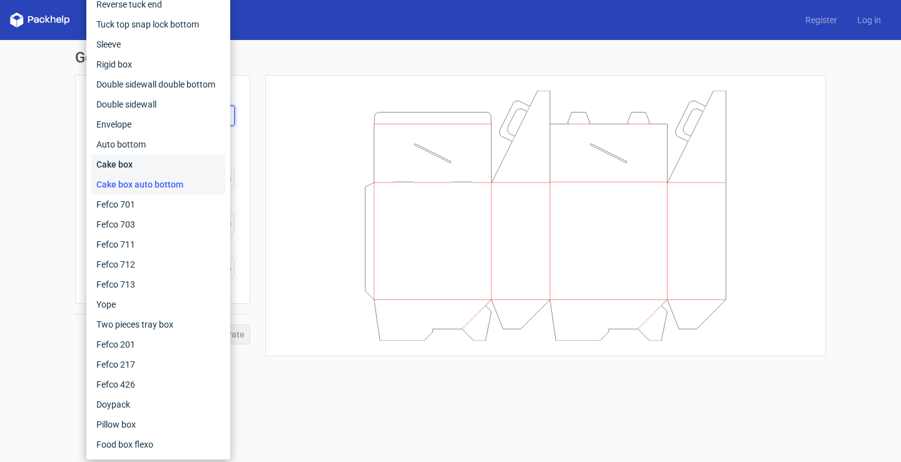
click at [148, 166] on div "Cake box" at bounding box center [158, 165] width 134 height 20
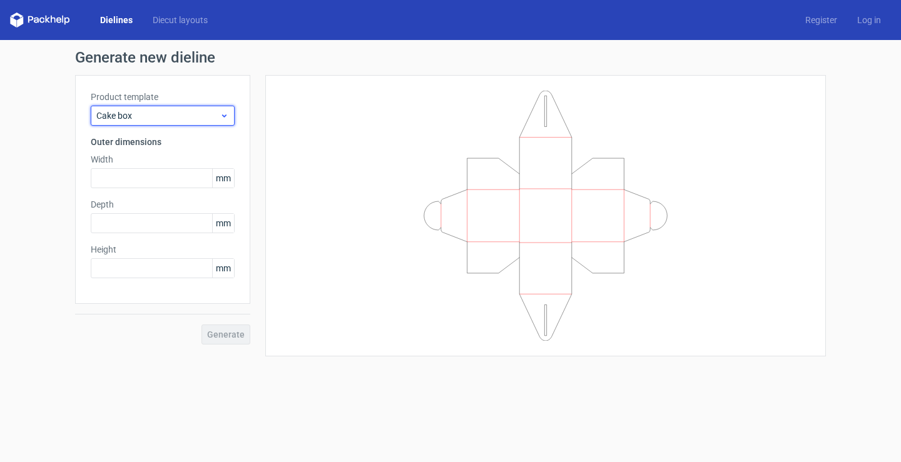
click at [204, 114] on span "Cake box" at bounding box center [157, 115] width 123 height 13
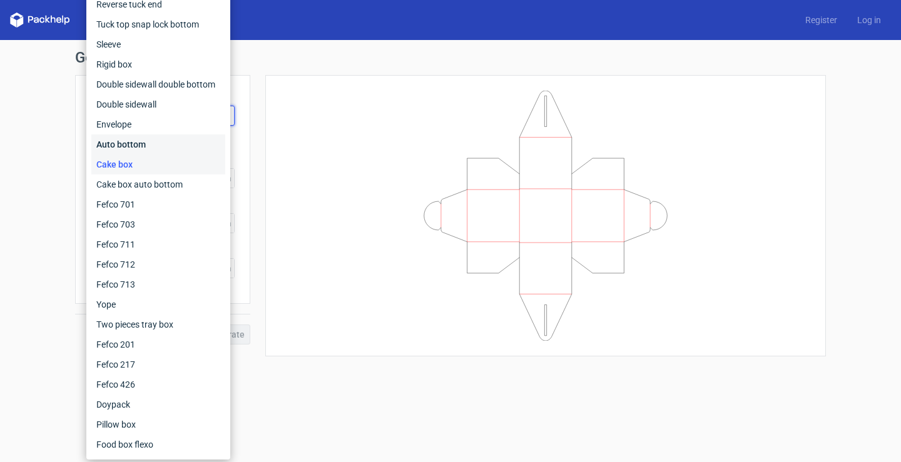
click at [148, 143] on div "Auto bottom" at bounding box center [158, 145] width 134 height 20
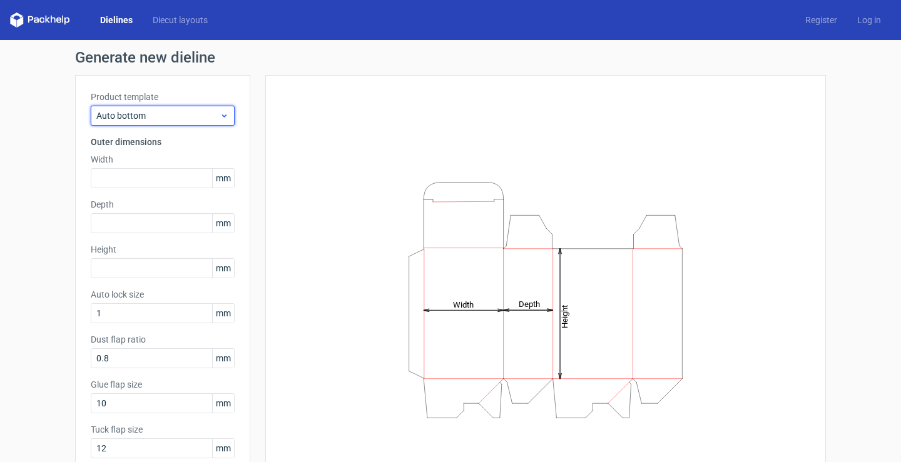
click at [195, 108] on div "Auto bottom" at bounding box center [163, 116] width 144 height 20
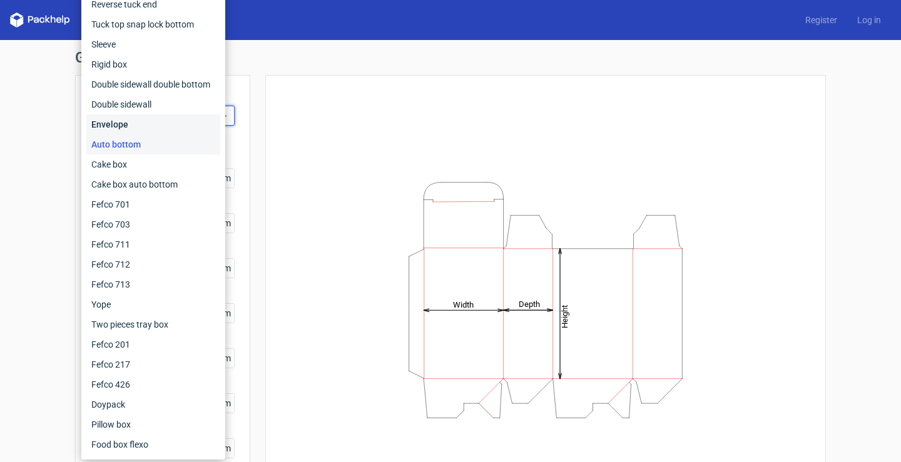
click at [144, 124] on div "Envelope" at bounding box center [153, 124] width 134 height 20
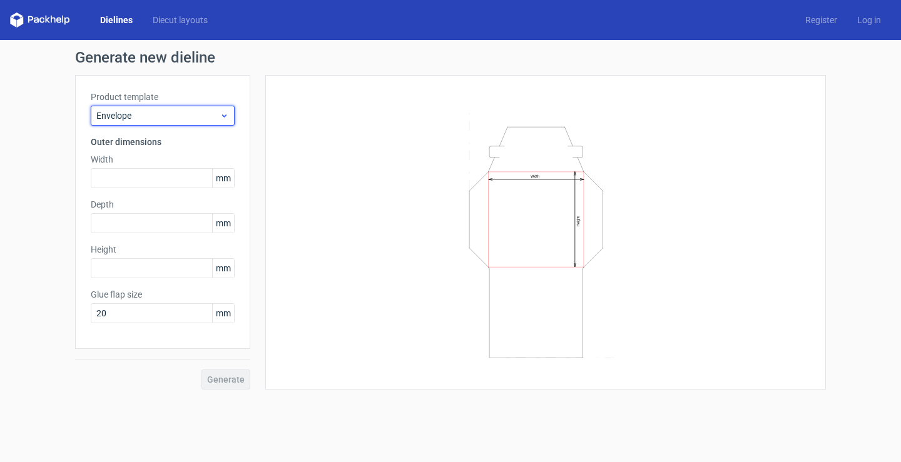
click at [156, 116] on span "Envelope" at bounding box center [157, 115] width 123 height 13
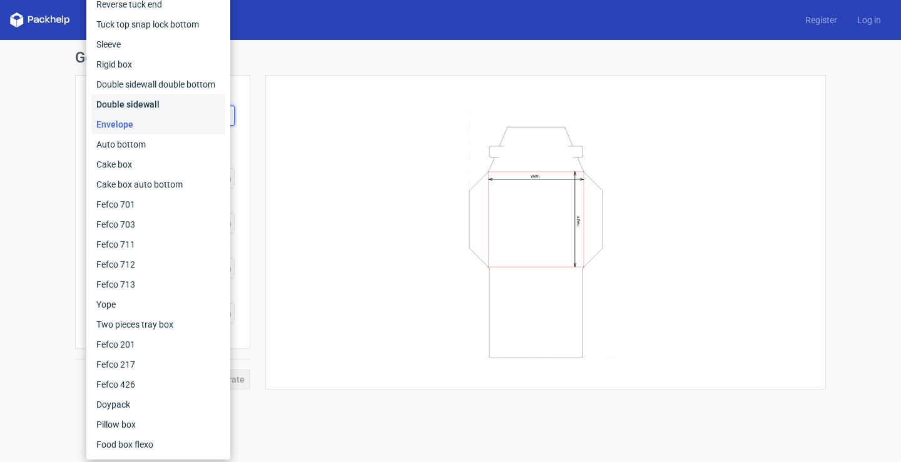
click at [144, 101] on div "Double sidewall" at bounding box center [158, 104] width 134 height 20
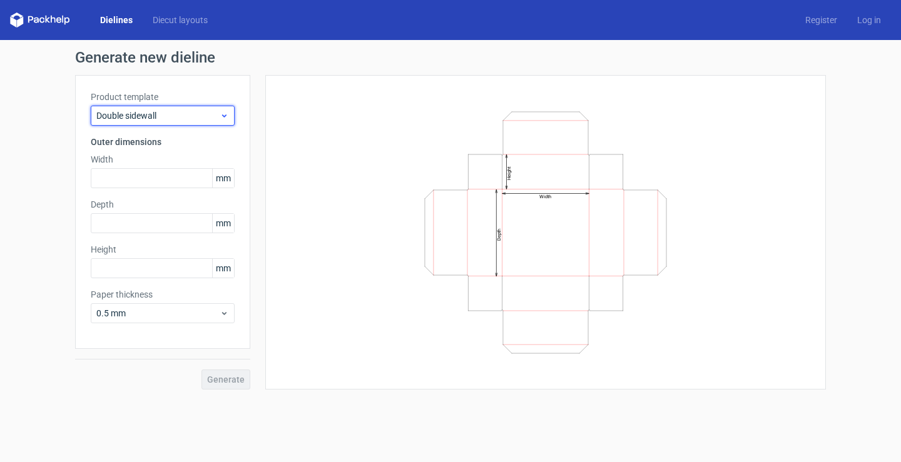
click at [163, 113] on span "Double sidewall" at bounding box center [157, 115] width 123 height 13
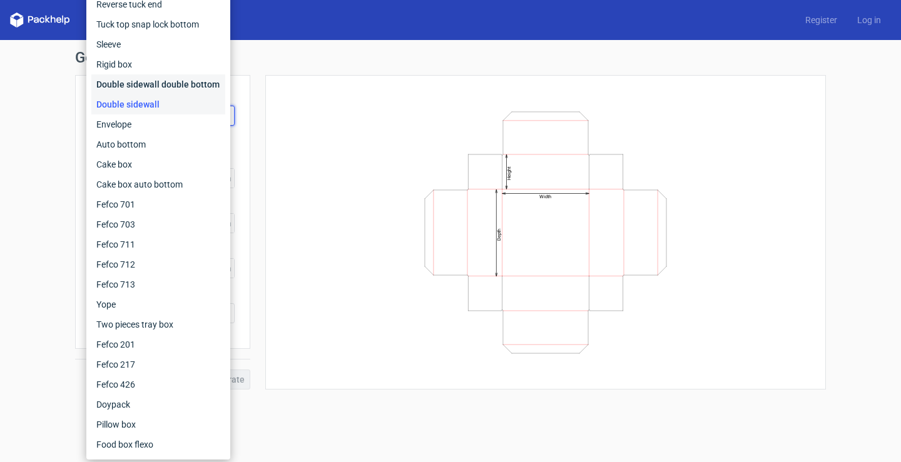
click at [156, 88] on div "Double sidewall double bottom" at bounding box center [158, 84] width 134 height 20
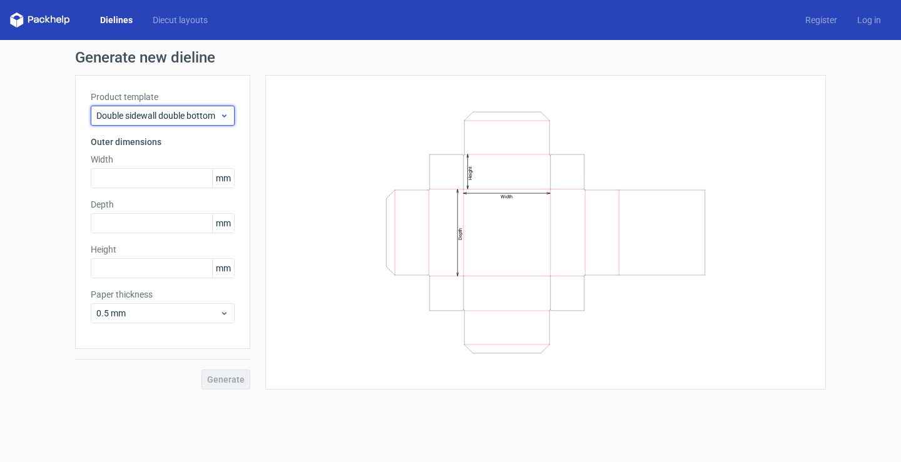
click at [171, 116] on span "Double sidewall double bottom" at bounding box center [157, 115] width 123 height 13
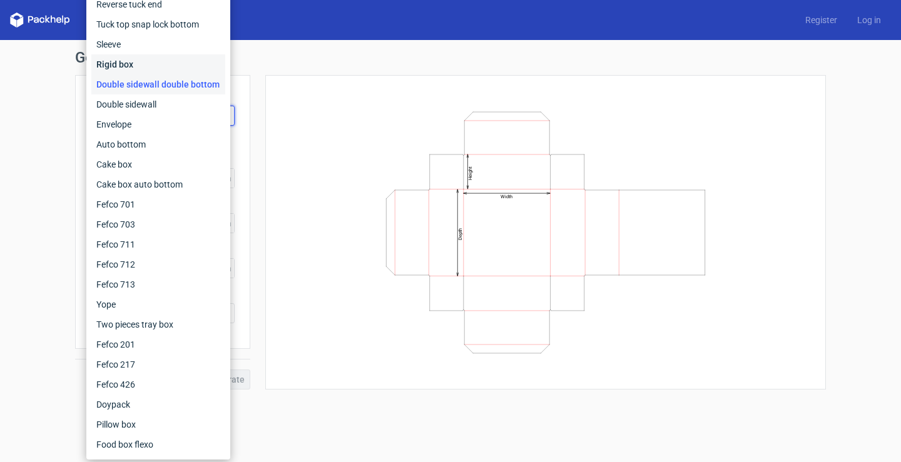
click at [151, 72] on div "Rigid box" at bounding box center [158, 64] width 134 height 20
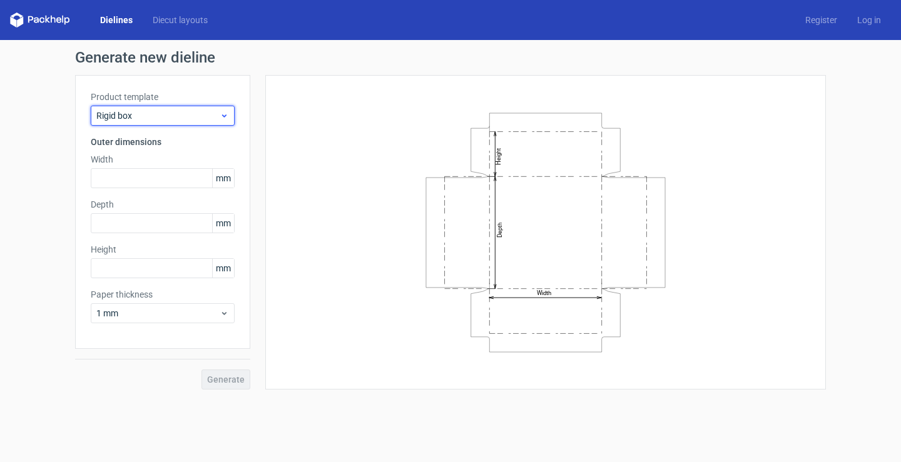
click at [177, 109] on span "Rigid box" at bounding box center [157, 115] width 123 height 13
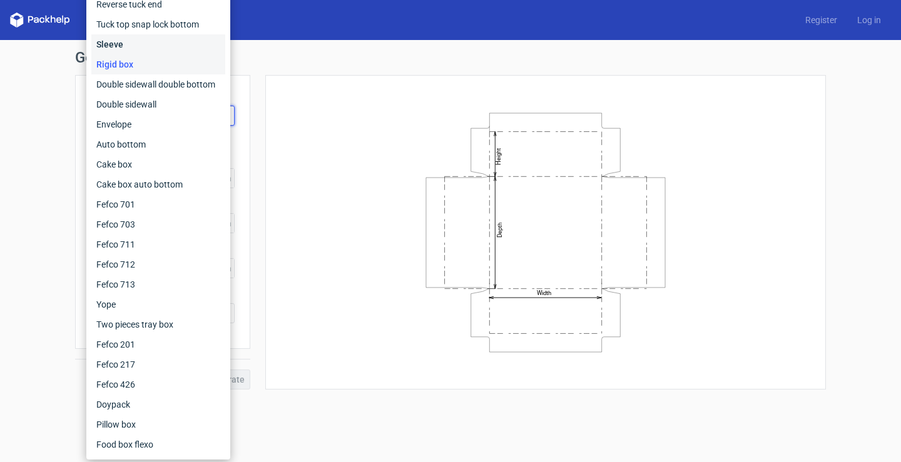
click at [151, 49] on div "Sleeve" at bounding box center [158, 44] width 134 height 20
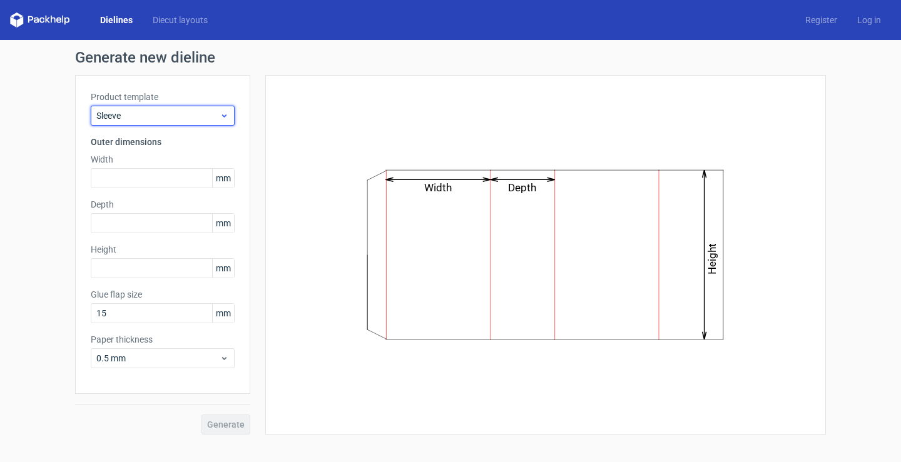
click at [170, 107] on div "Sleeve" at bounding box center [163, 116] width 144 height 20
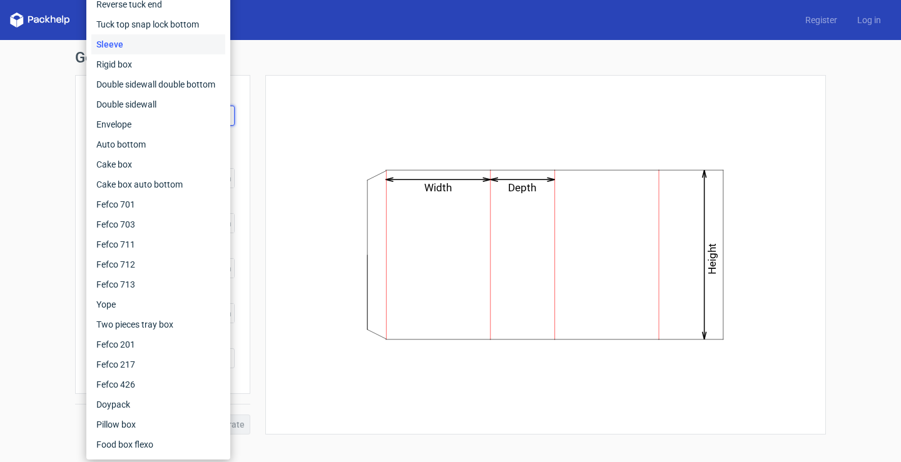
click at [150, 35] on div "Sleeve" at bounding box center [158, 44] width 134 height 20
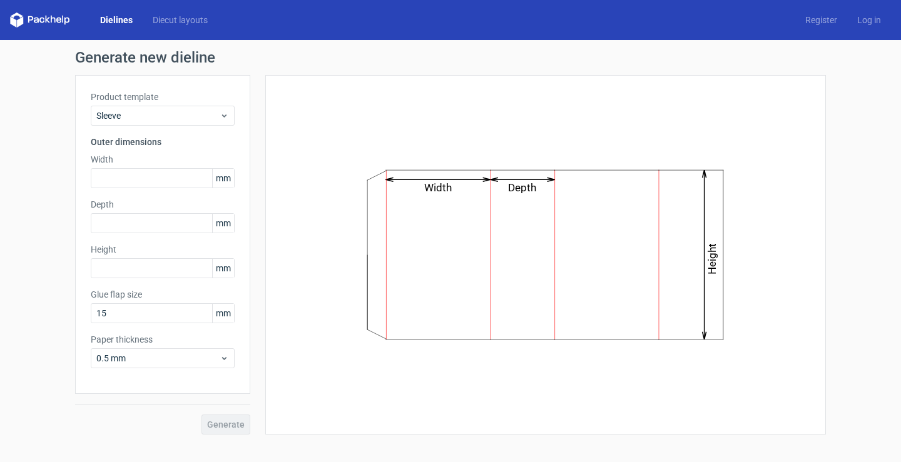
click at [161, 105] on div "Product template Sleeve" at bounding box center [163, 108] width 144 height 35
click at [187, 113] on span "Sleeve" at bounding box center [157, 115] width 123 height 13
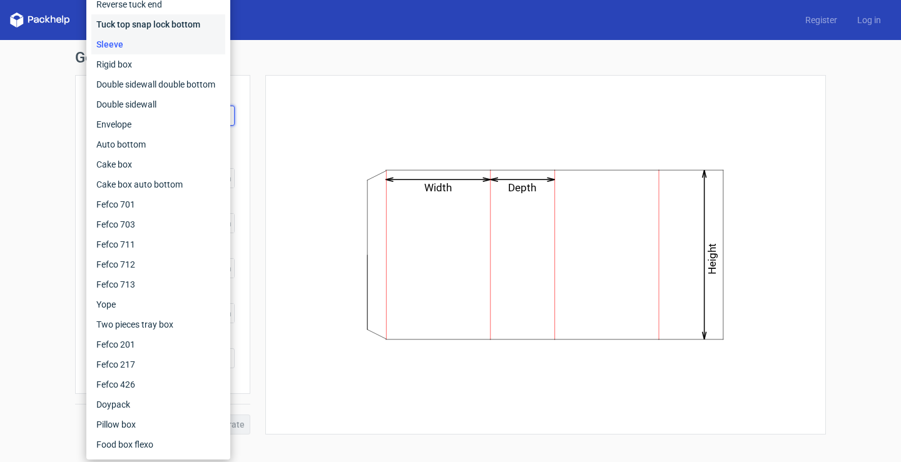
click at [181, 19] on div "Tuck top snap lock bottom" at bounding box center [158, 24] width 134 height 20
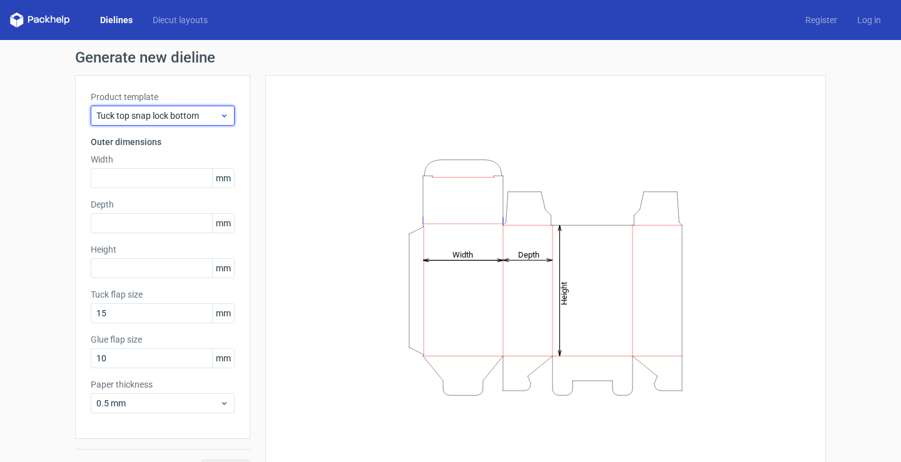
click at [195, 112] on span "Tuck top snap lock bottom" at bounding box center [157, 115] width 123 height 13
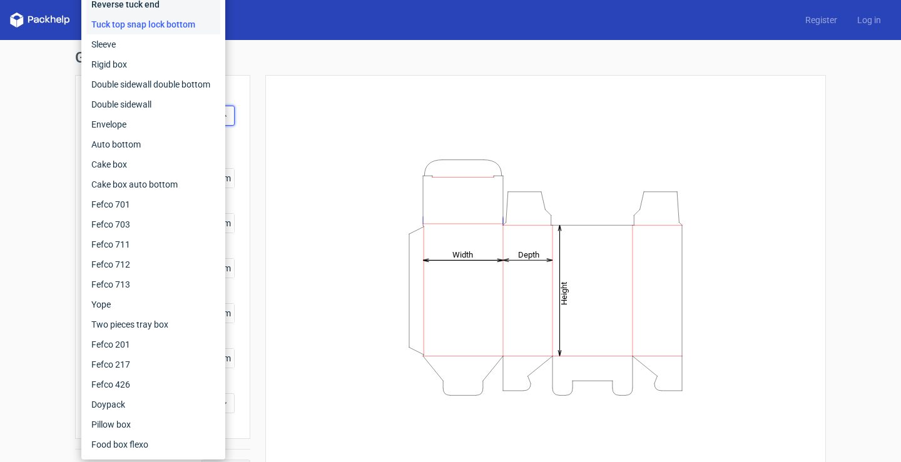
click at [151, 1] on div "Reverse tuck end" at bounding box center [153, 4] width 134 height 20
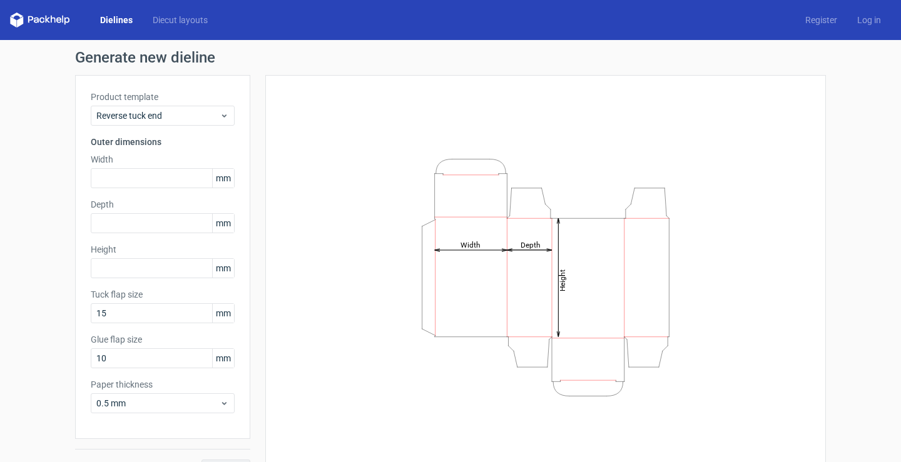
click at [210, 105] on div "Product template Reverse tuck end" at bounding box center [163, 108] width 144 height 35
click at [210, 118] on span "Reverse tuck end" at bounding box center [157, 115] width 123 height 13
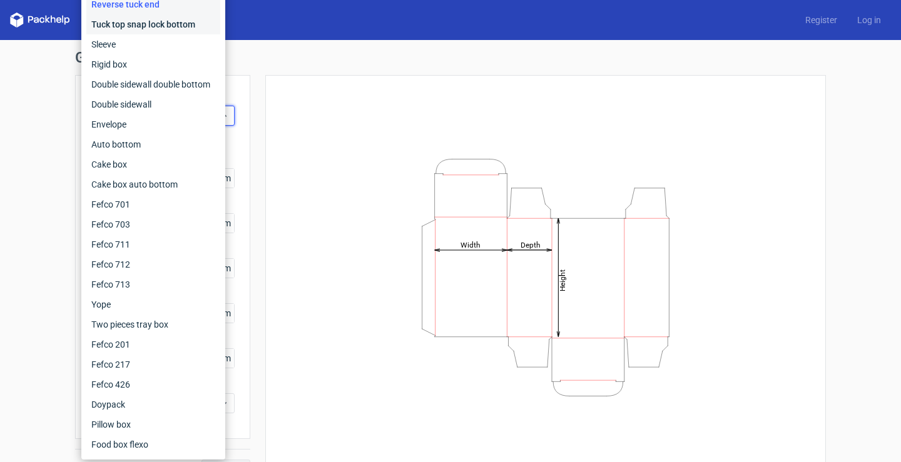
click at [145, 20] on div "Tuck top snap lock bottom" at bounding box center [153, 24] width 134 height 20
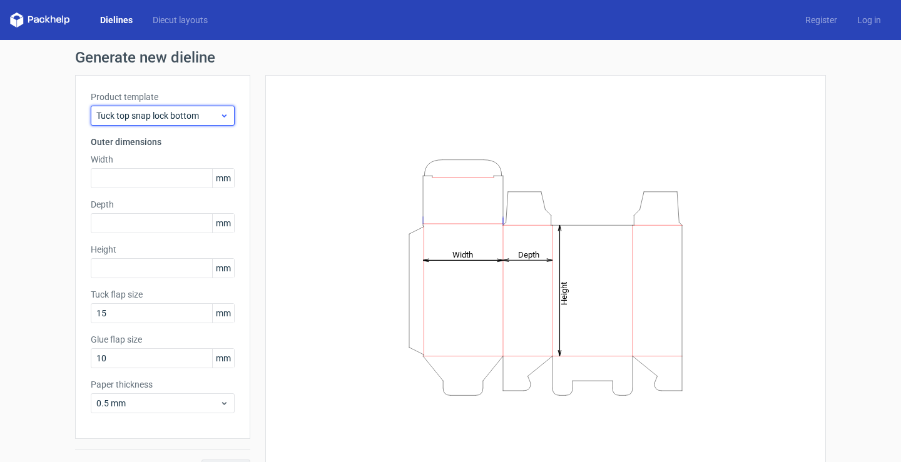
click at [204, 121] on span "Tuck top snap lock bottom" at bounding box center [157, 115] width 123 height 13
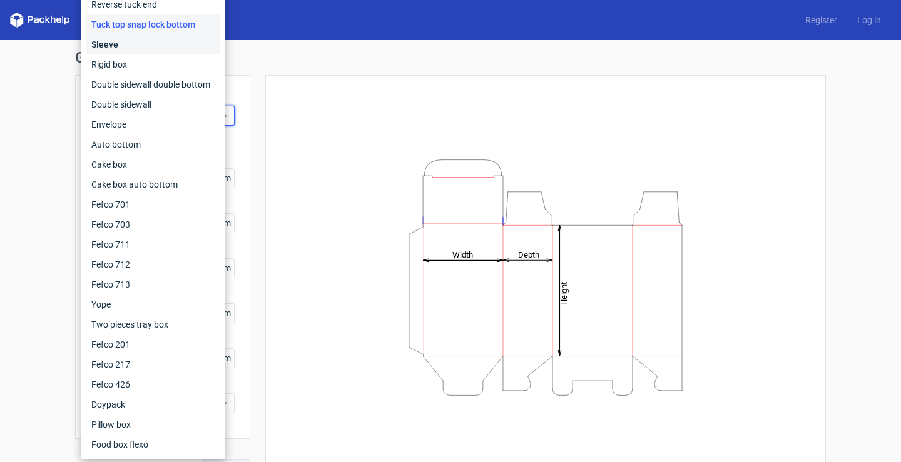
click at [140, 43] on div "Sleeve" at bounding box center [153, 44] width 134 height 20
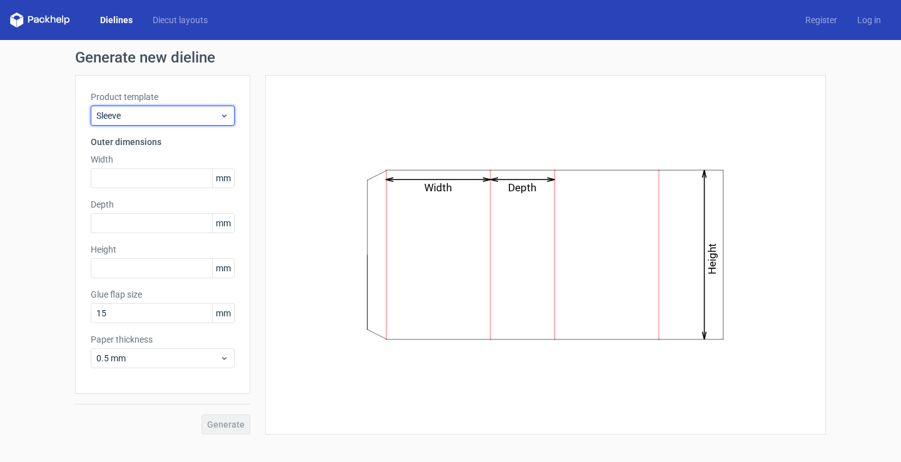
click at [200, 116] on span "Sleeve" at bounding box center [157, 115] width 123 height 13
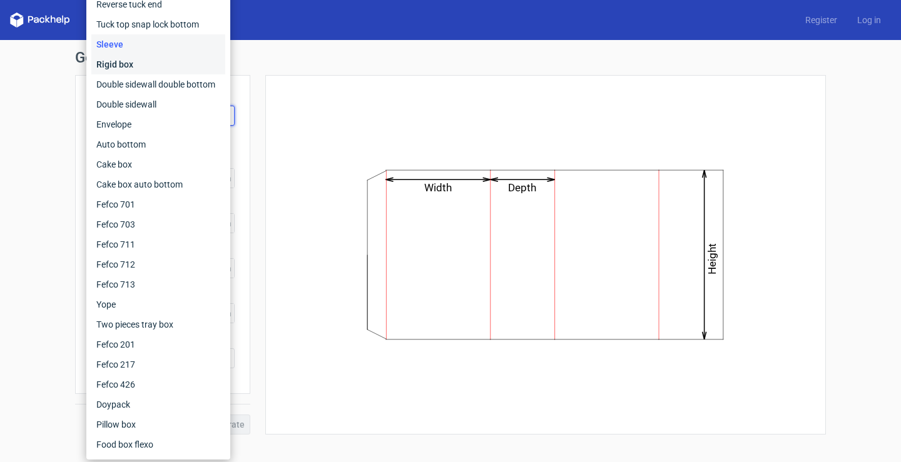
click at [140, 67] on div "Rigid box" at bounding box center [158, 64] width 134 height 20
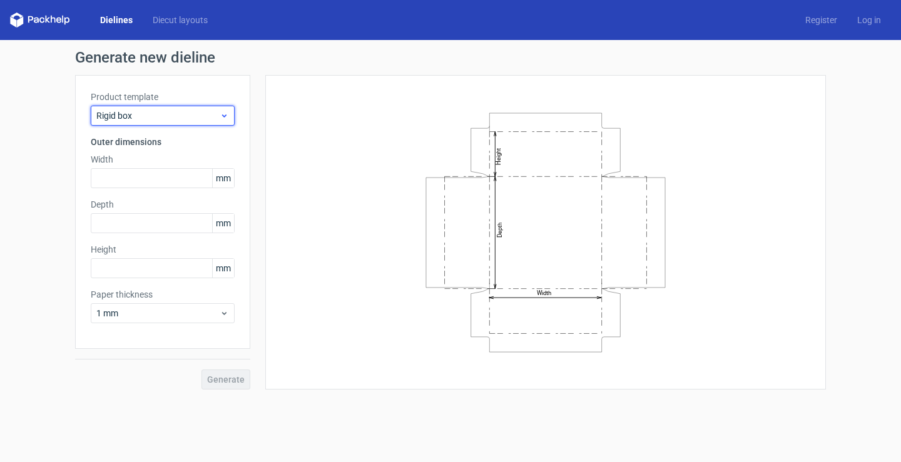
click at [189, 114] on span "Rigid box" at bounding box center [157, 115] width 123 height 13
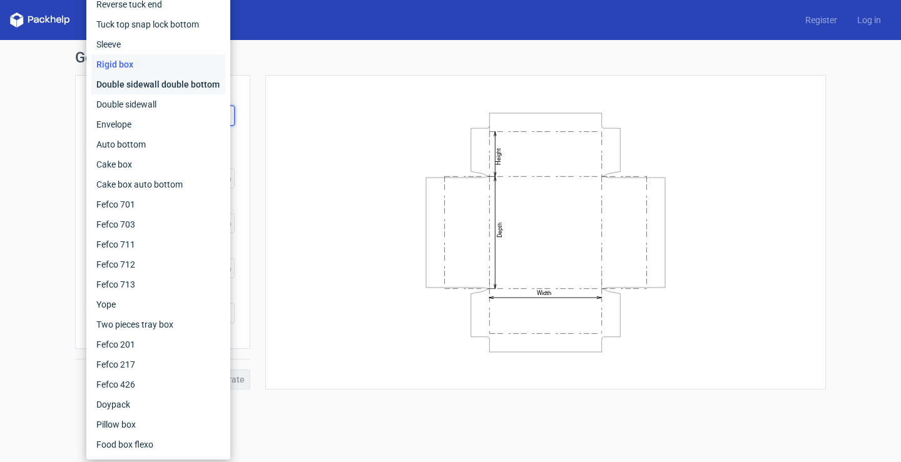
click at [164, 85] on div "Double sidewall double bottom" at bounding box center [158, 84] width 134 height 20
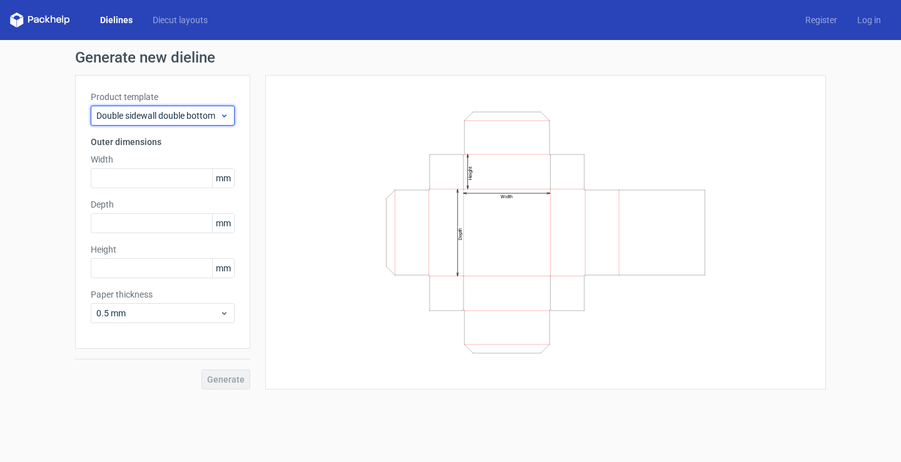
click at [178, 120] on span "Double sidewall double bottom" at bounding box center [157, 115] width 123 height 13
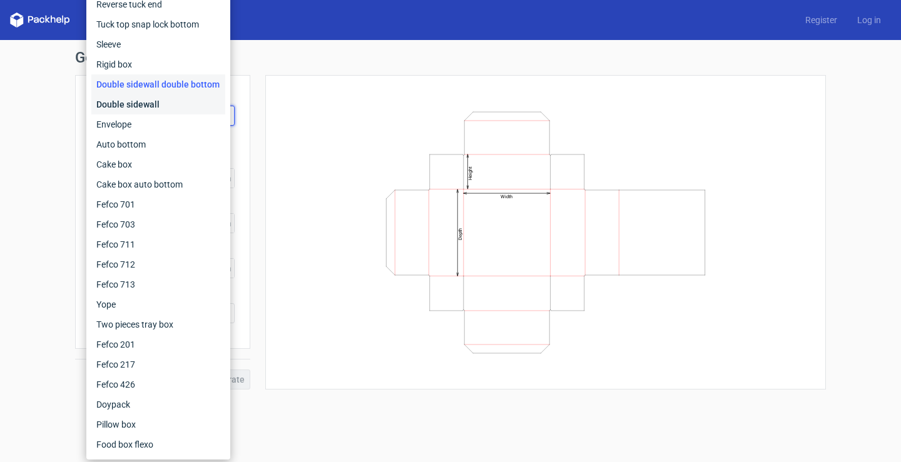
click at [155, 114] on div "Double sidewall" at bounding box center [158, 104] width 134 height 20
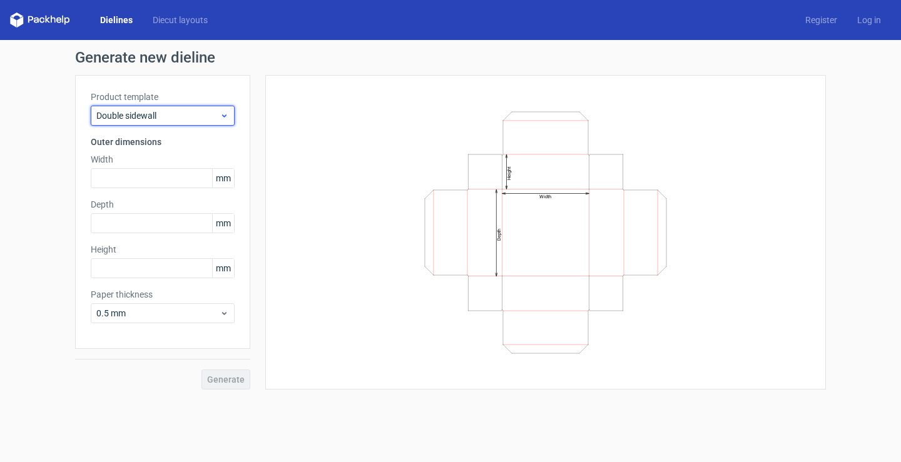
click at [160, 119] on span "Double sidewall" at bounding box center [157, 115] width 123 height 13
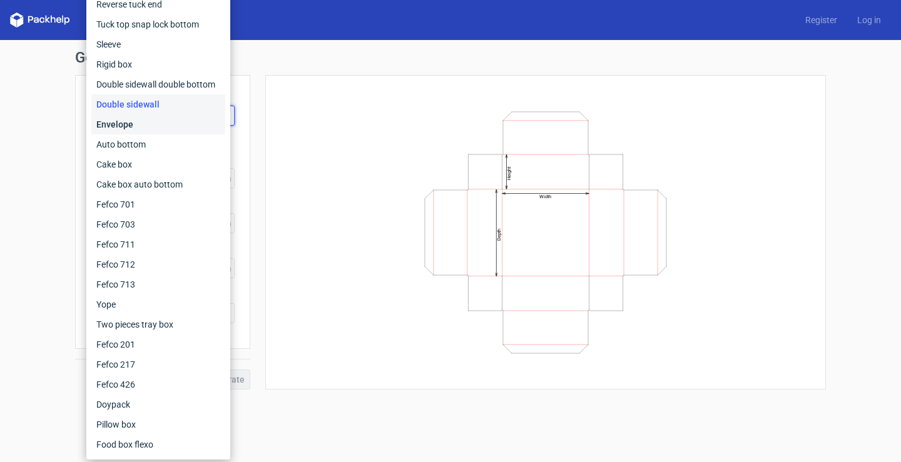
click at [151, 120] on div "Envelope" at bounding box center [158, 124] width 134 height 20
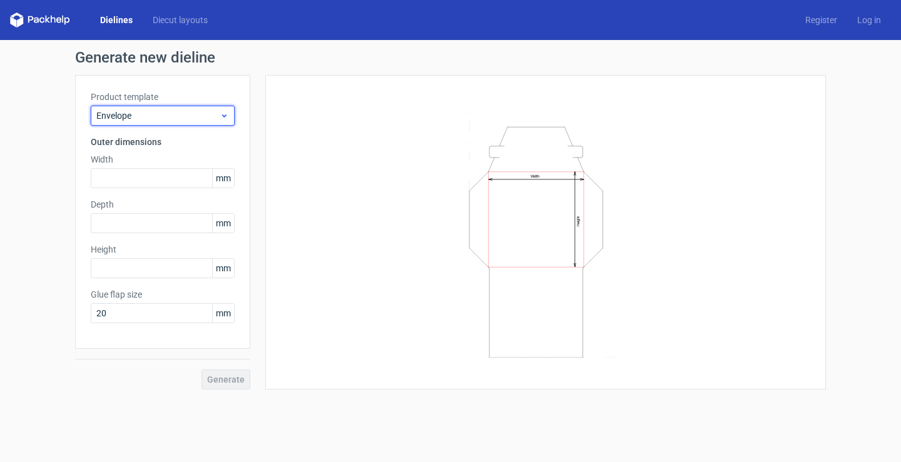
click at [191, 122] on div "Envelope" at bounding box center [163, 116] width 144 height 20
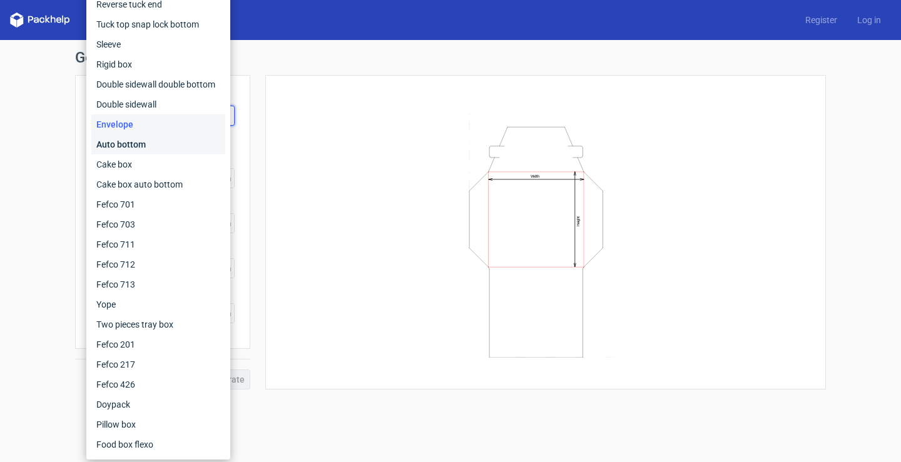
click at [144, 136] on div "Auto bottom" at bounding box center [158, 145] width 134 height 20
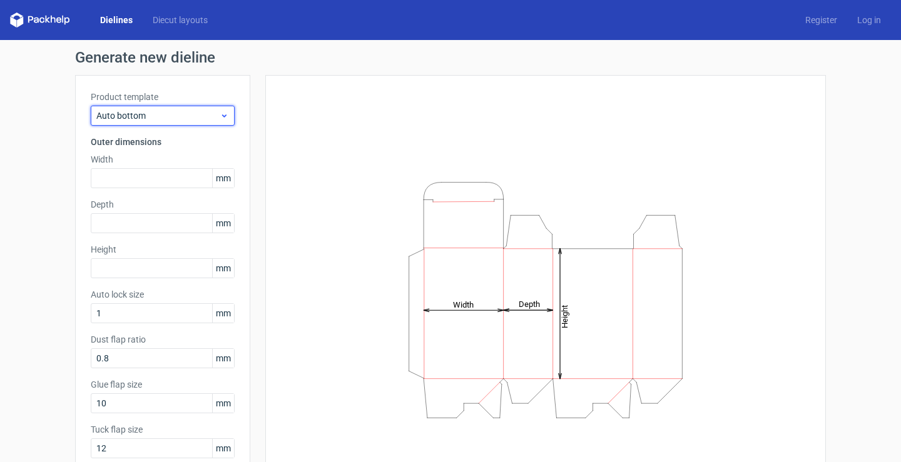
click at [164, 114] on span "Auto bottom" at bounding box center [157, 115] width 123 height 13
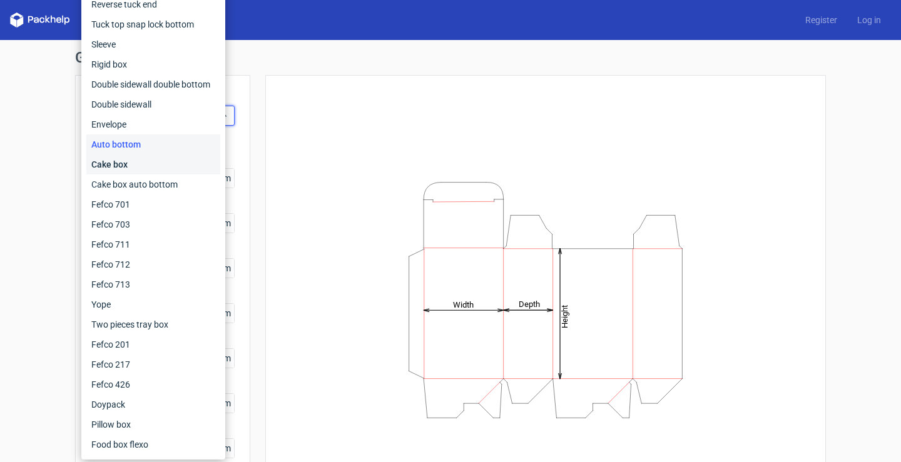
click at [168, 169] on div "Cake box" at bounding box center [153, 165] width 134 height 20
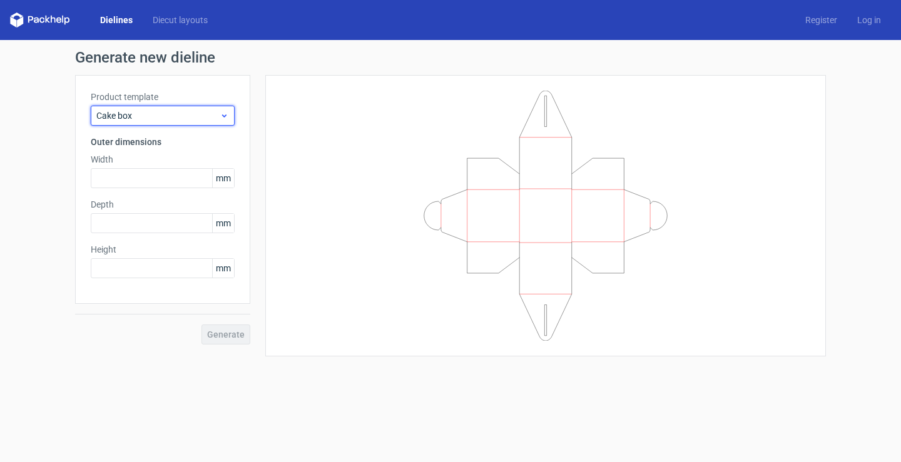
click at [185, 121] on span "Cake box" at bounding box center [157, 115] width 123 height 13
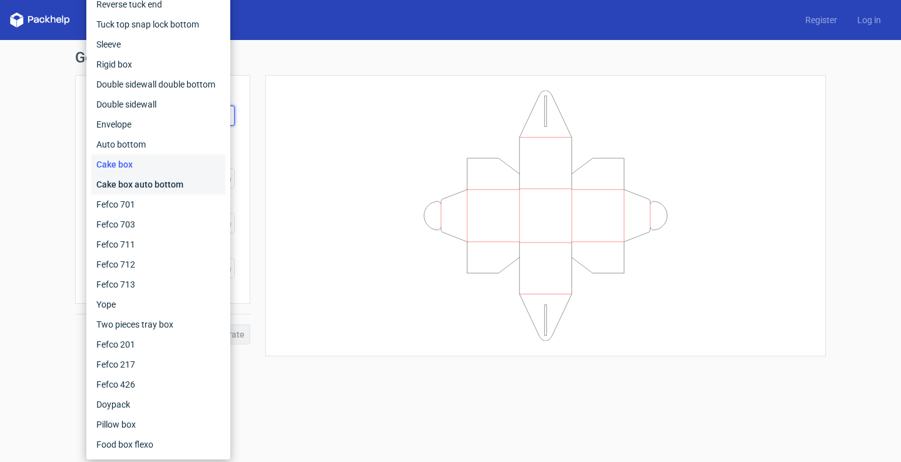
click at [172, 183] on div "Cake box auto bottom" at bounding box center [158, 185] width 134 height 20
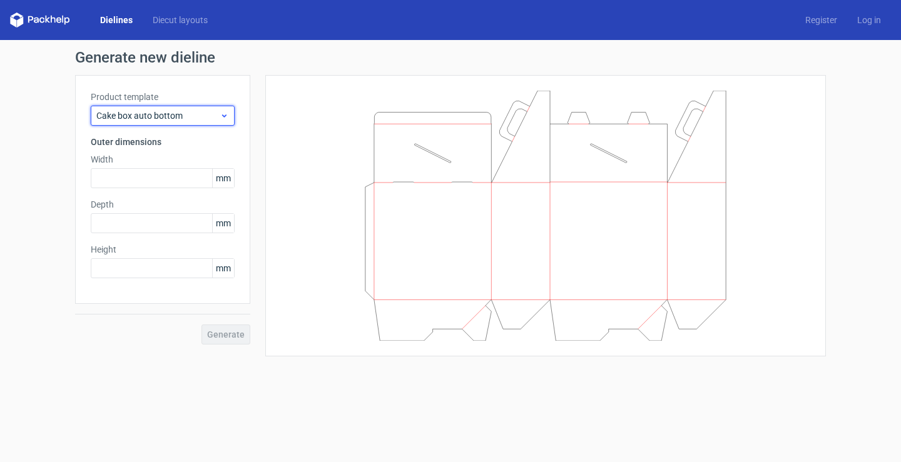
click at [176, 124] on div "Cake box auto bottom" at bounding box center [163, 116] width 144 height 20
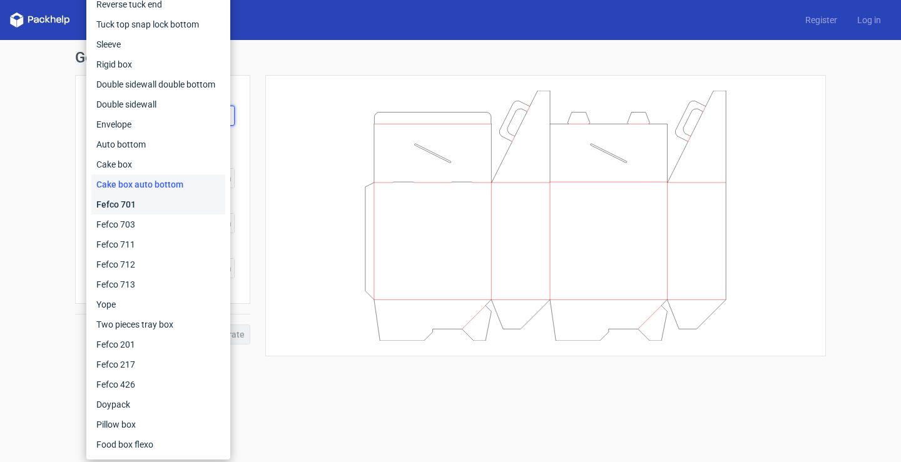
click at [150, 197] on div "Fefco 701" at bounding box center [158, 205] width 134 height 20
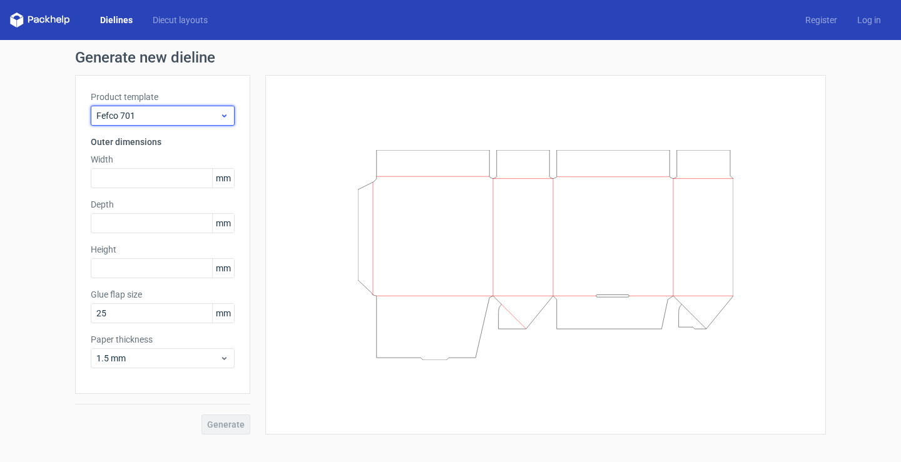
click at [183, 119] on span "Fefco 701" at bounding box center [157, 115] width 123 height 13
click at [213, 116] on span "Fefco 701" at bounding box center [157, 115] width 123 height 13
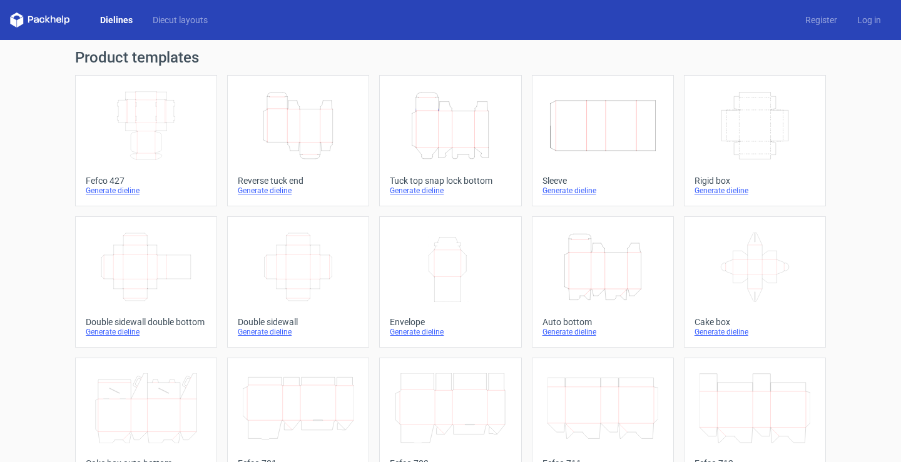
click at [169, 105] on icon "Width Depth Height" at bounding box center [146, 126] width 111 height 70
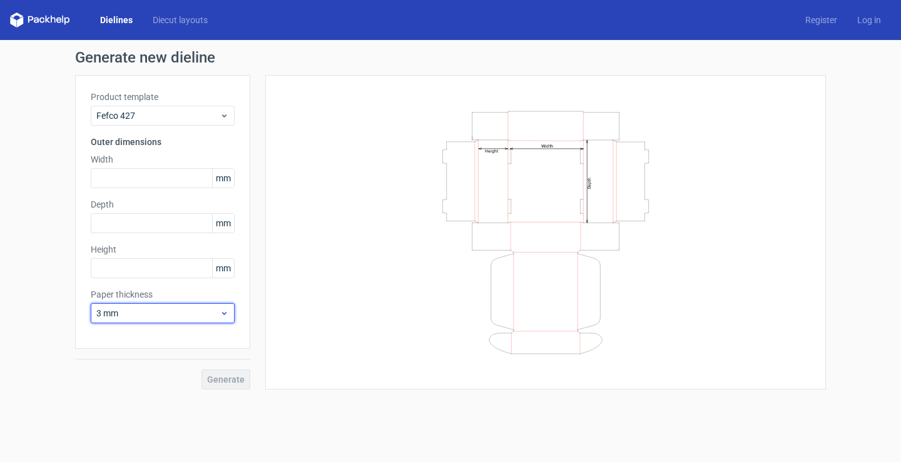
click at [180, 305] on div "3 mm" at bounding box center [163, 313] width 144 height 20
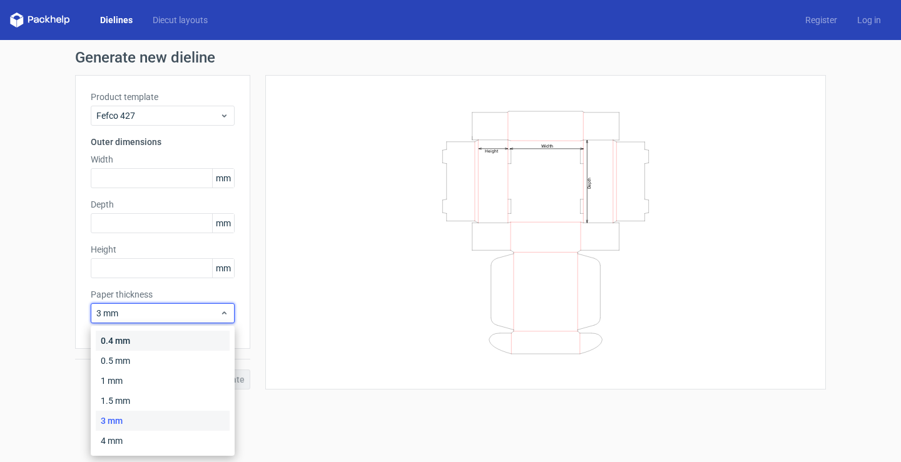
click at [150, 340] on div "0.4 mm" at bounding box center [163, 341] width 134 height 20
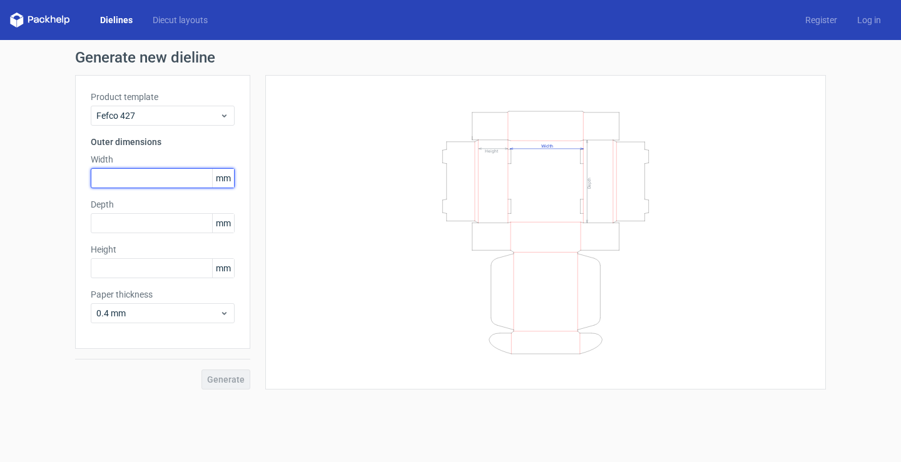
click at [169, 181] on input "text" at bounding box center [163, 178] width 144 height 20
click at [126, 324] on div "Product template Fefco 427 Outer dimensions Width mm Depth mm Height mm Paper t…" at bounding box center [162, 212] width 175 height 274
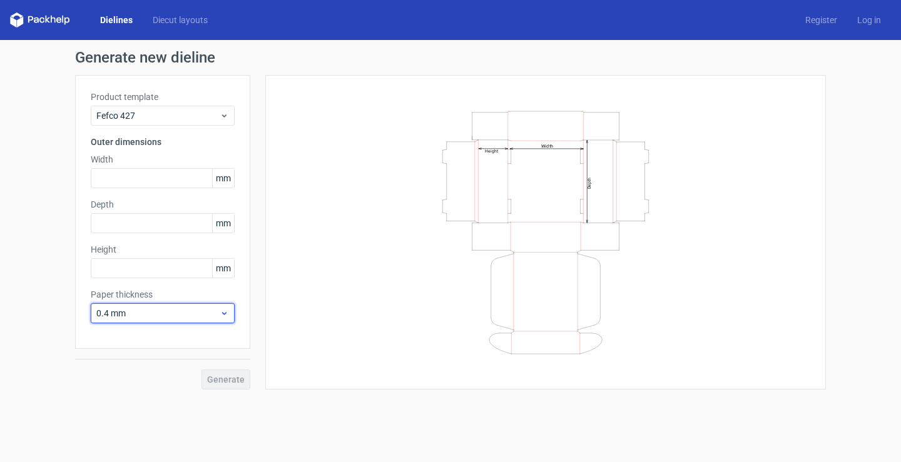
click at [127, 317] on span "0.4 mm" at bounding box center [157, 313] width 123 height 13
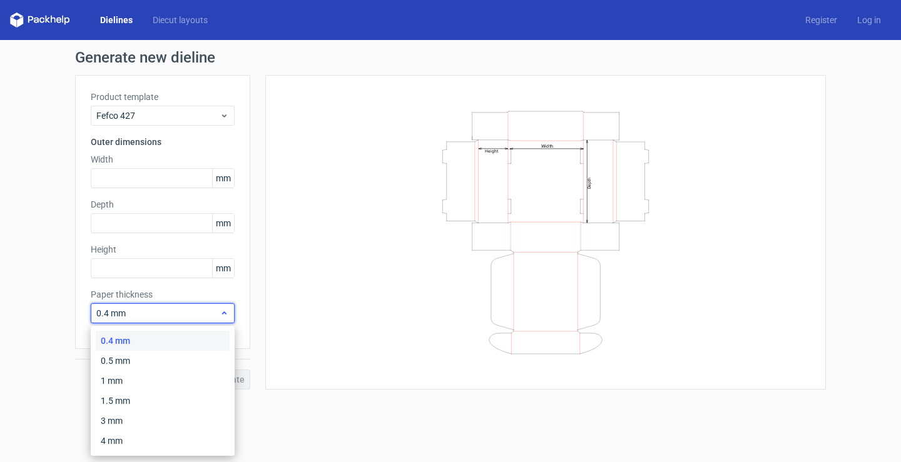
click at [127, 317] on span "0.4 mm" at bounding box center [157, 313] width 123 height 13
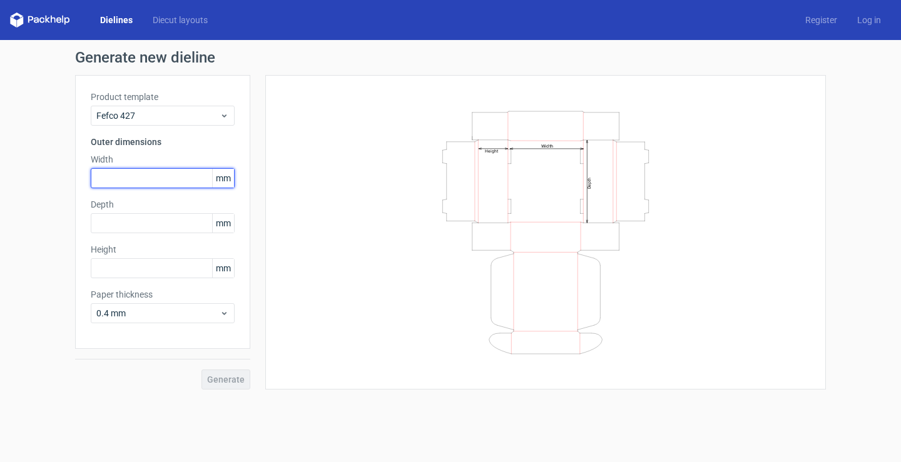
click at [140, 169] on input "text" at bounding box center [163, 178] width 144 height 20
click at [135, 183] on input "text" at bounding box center [163, 178] width 144 height 20
type input "130"
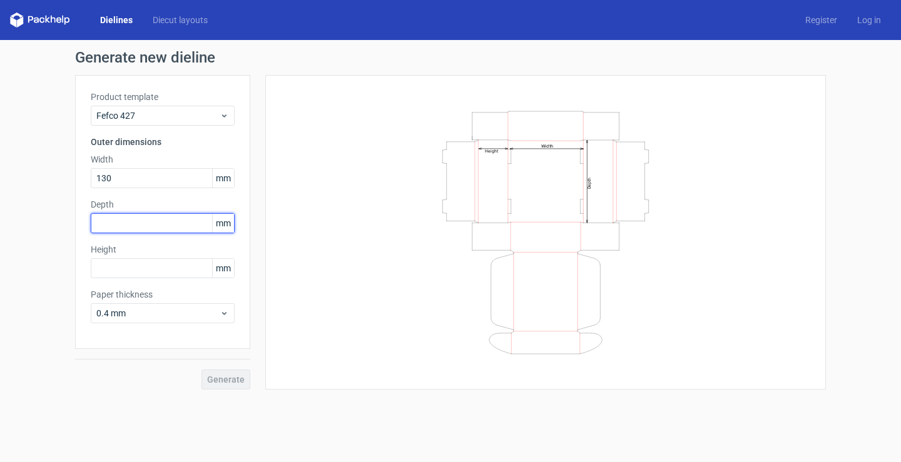
click at [151, 225] on input "text" at bounding box center [163, 223] width 144 height 20
type input "82"
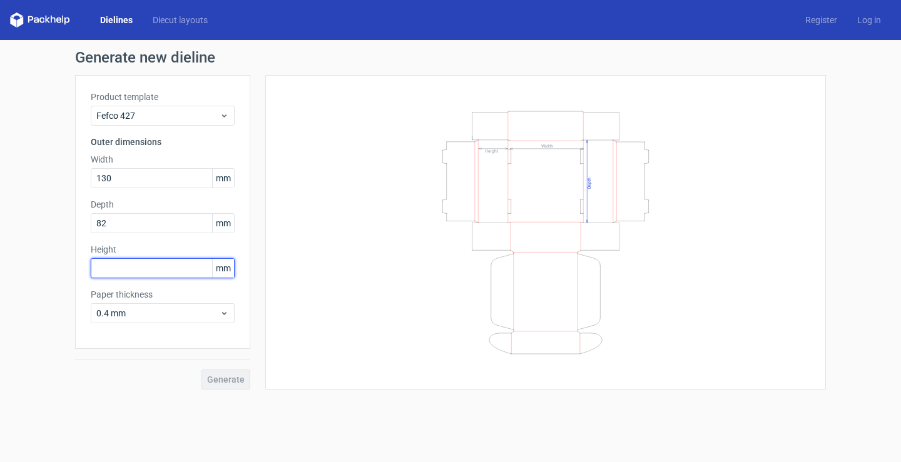
click at [145, 263] on input "text" at bounding box center [163, 268] width 144 height 20
drag, startPoint x: 107, startPoint y: 271, endPoint x: 46, endPoint y: 269, distance: 61.3
click at [46, 269] on div "Generate new dieline Product template Fefco 427 Outer dimensions Width 130 mm D…" at bounding box center [450, 220] width 901 height 360
type input "335"
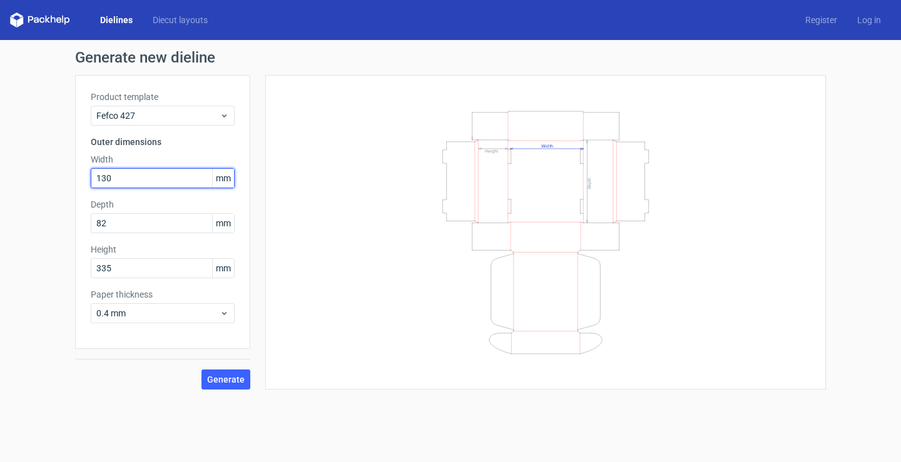
drag, startPoint x: 125, startPoint y: 179, endPoint x: 10, endPoint y: 180, distance: 115.1
click at [10, 180] on div "Generate new dieline Product template Fefco 427 Outer dimensions Width 130 mm D…" at bounding box center [450, 220] width 901 height 360
type input "335"
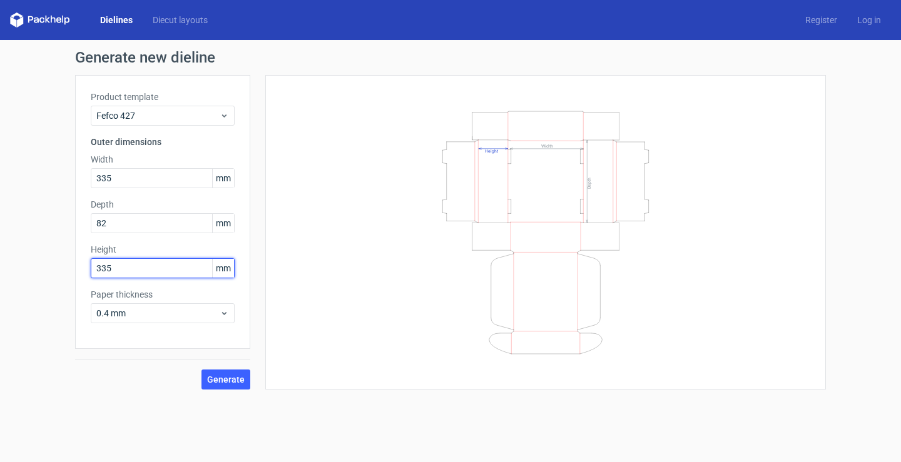
drag, startPoint x: 155, startPoint y: 267, endPoint x: 0, endPoint y: 278, distance: 154.9
click at [8, 278] on div "Generate new dieline Product template Fefco 427 Outer dimensions Width 335 mm D…" at bounding box center [450, 220] width 901 height 360
type input "82"
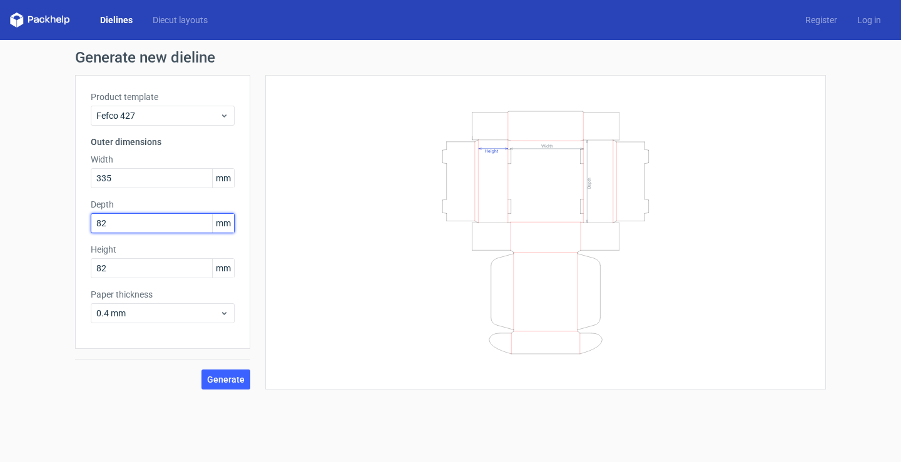
click at [144, 231] on input "82" at bounding box center [163, 223] width 144 height 20
drag, startPoint x: 57, startPoint y: 225, endPoint x: 0, endPoint y: 250, distance: 62.2
click at [0, 250] on div "Generate new dieline Product template Fefco 427 Outer dimensions Width 335 mm D…" at bounding box center [450, 220] width 901 height 360
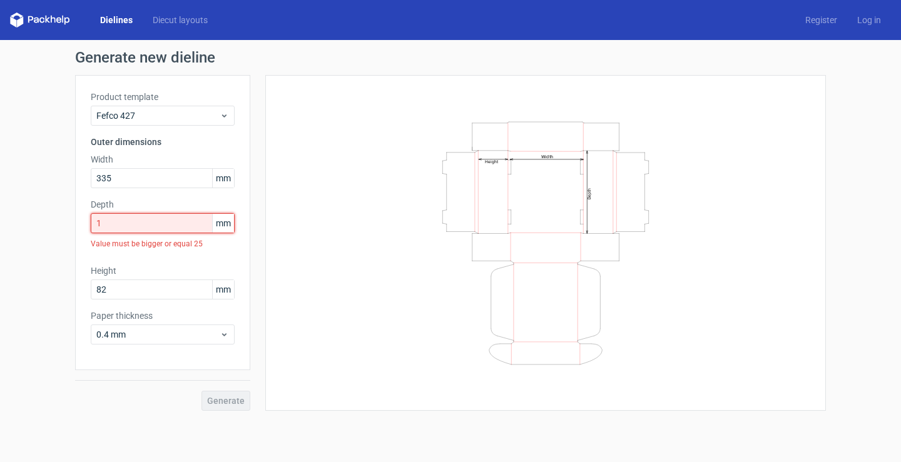
click at [125, 224] on input "1" at bounding box center [163, 223] width 144 height 20
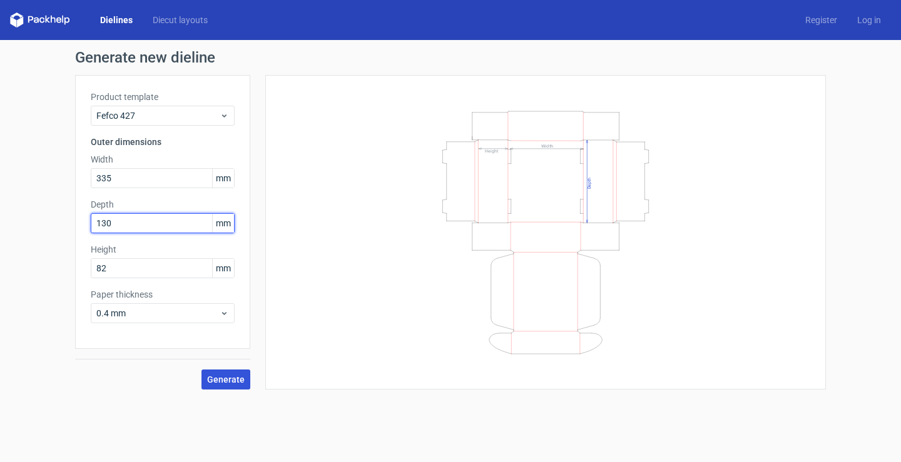
type input "130"
click at [228, 379] on span "Generate" at bounding box center [226, 379] width 38 height 9
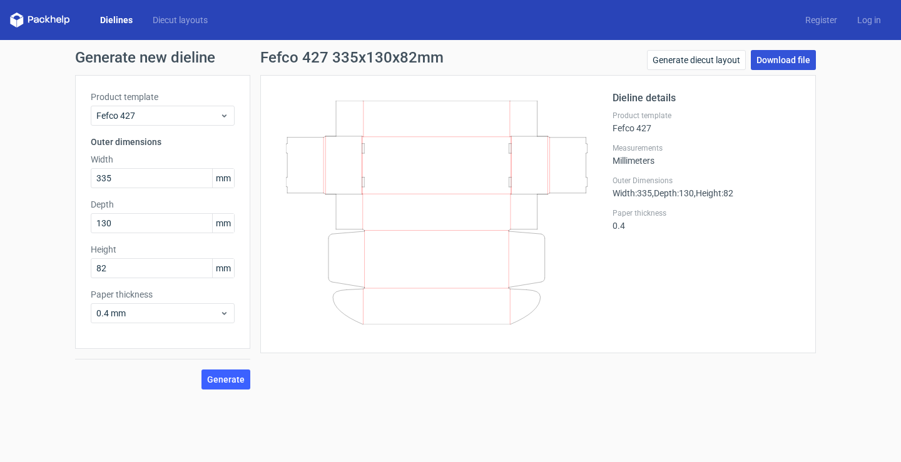
click at [795, 61] on link "Download file" at bounding box center [783, 60] width 65 height 20
